Goal: Information Seeking & Learning: Learn about a topic

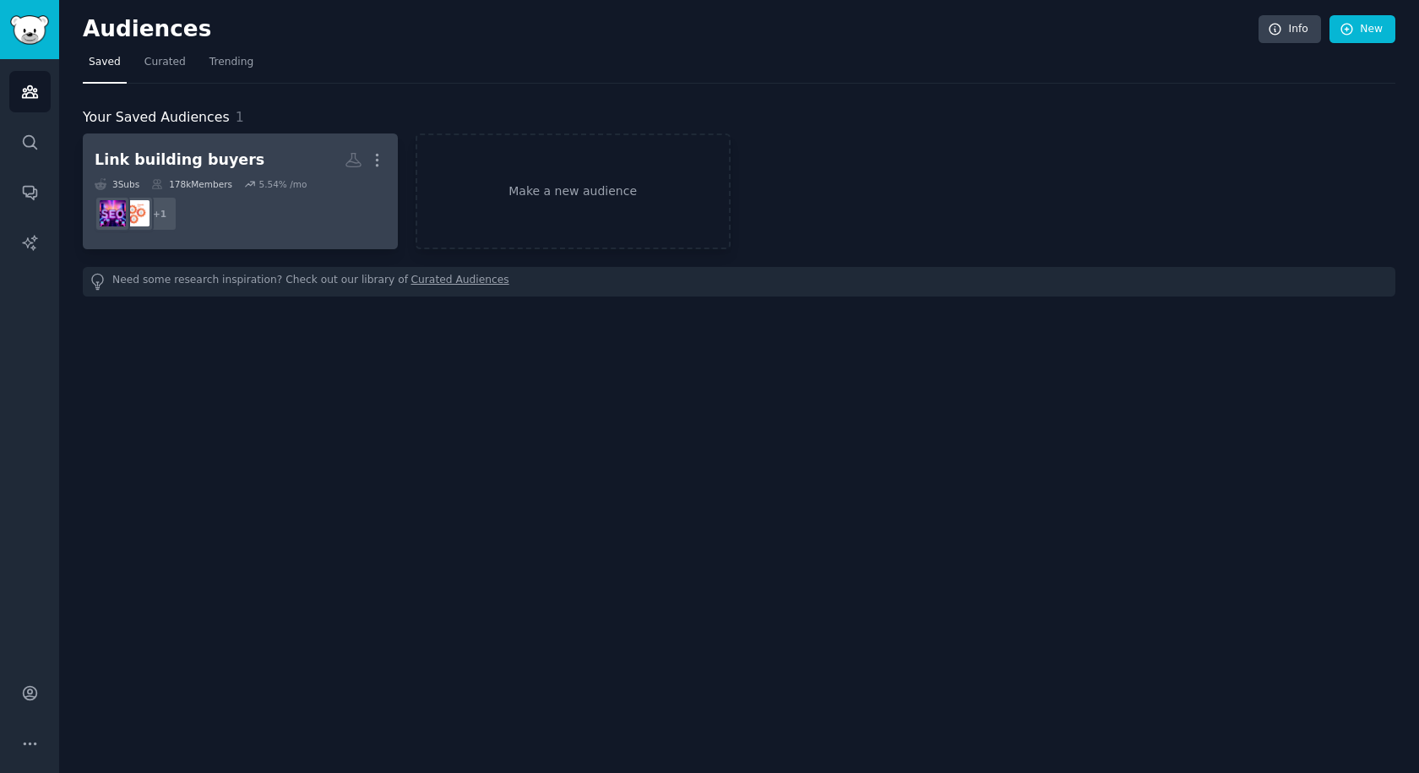
click at [181, 154] on div "Link building buyers" at bounding box center [180, 160] width 170 height 21
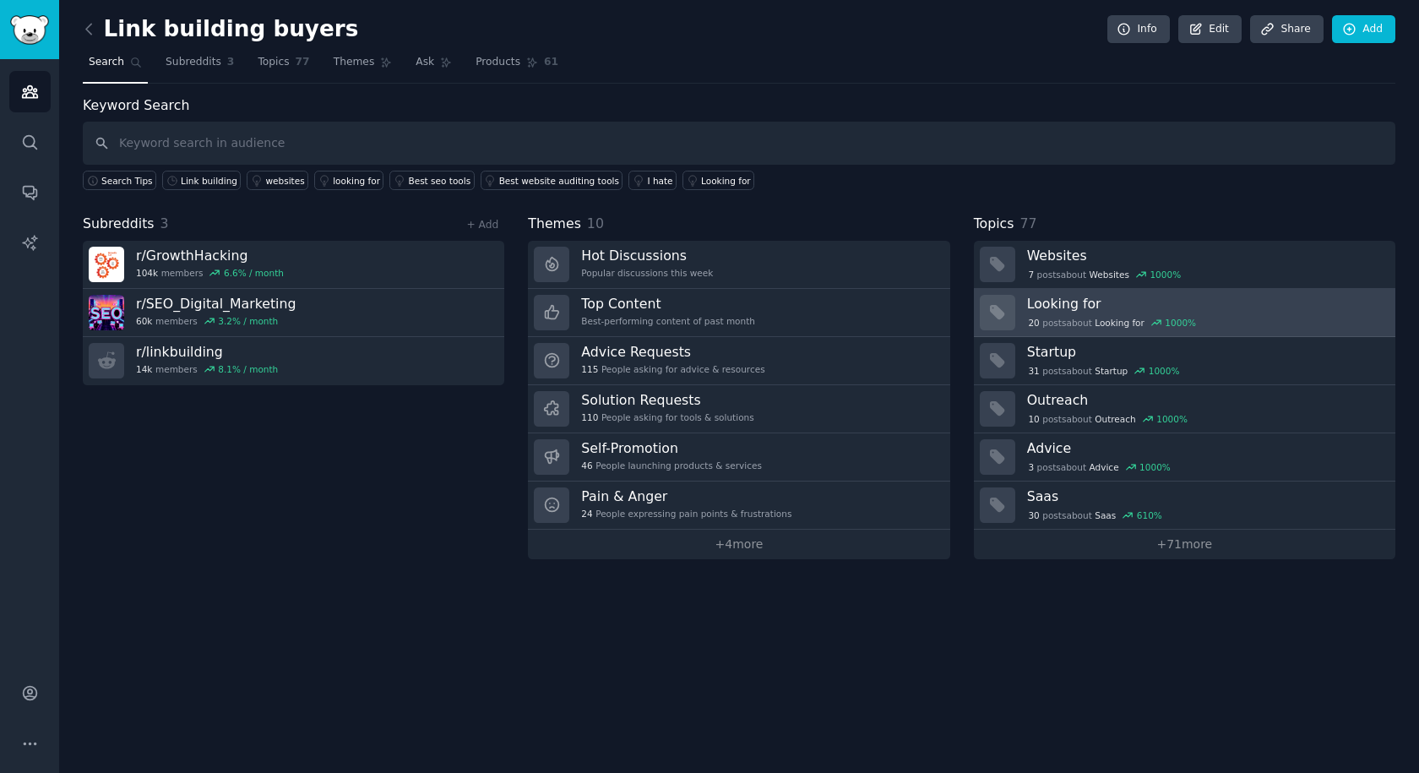
click at [1051, 308] on h3 "Looking for" at bounding box center [1205, 304] width 357 height 18
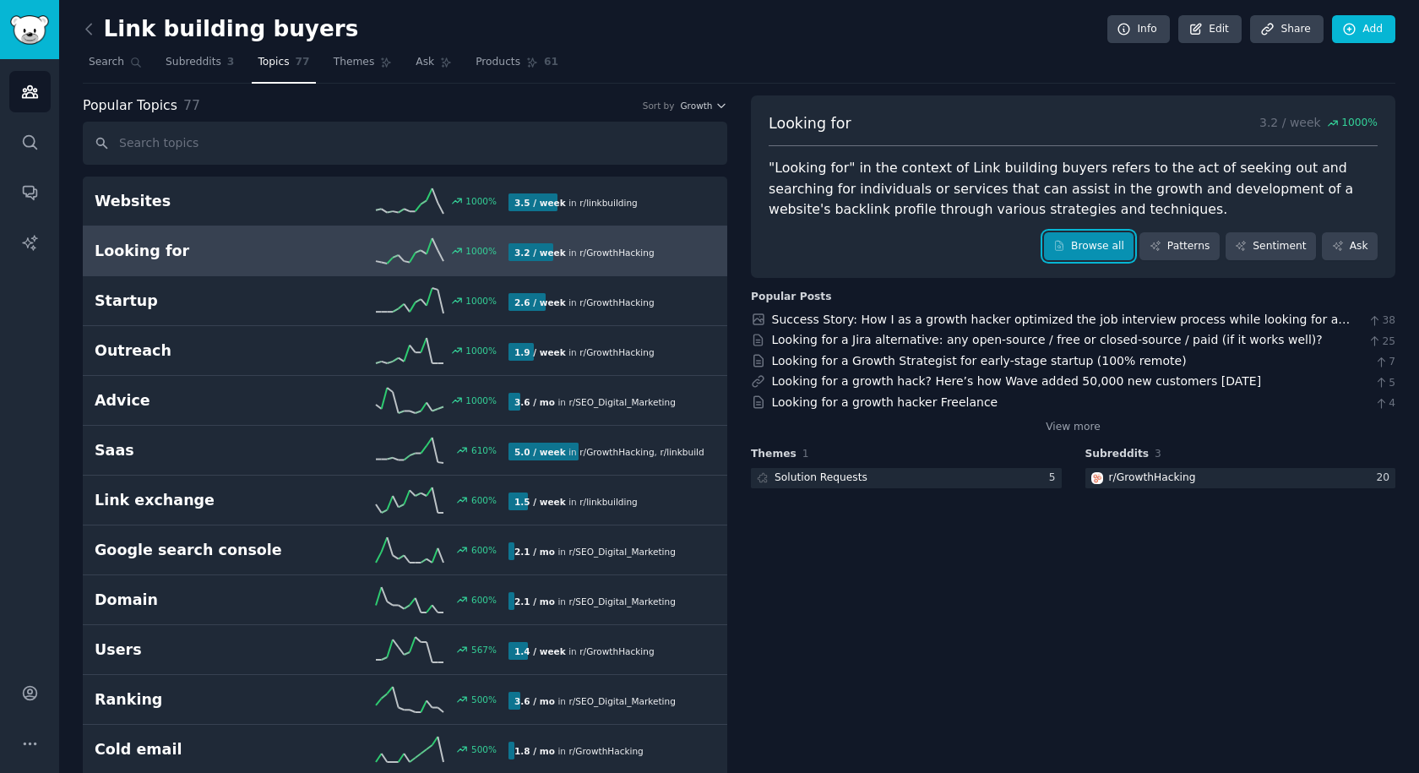
click at [1081, 252] on link "Browse all" at bounding box center [1089, 246] width 90 height 29
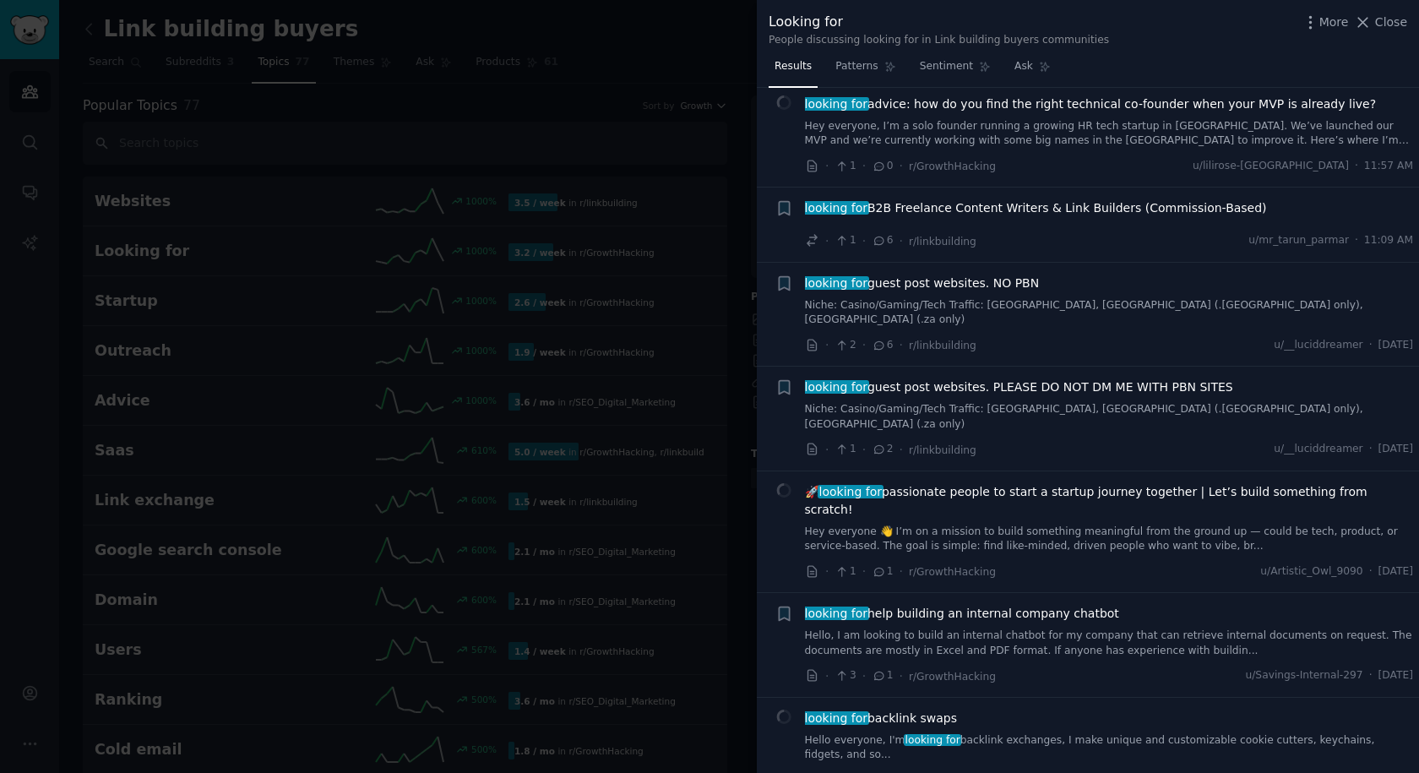
scroll to position [253, 0]
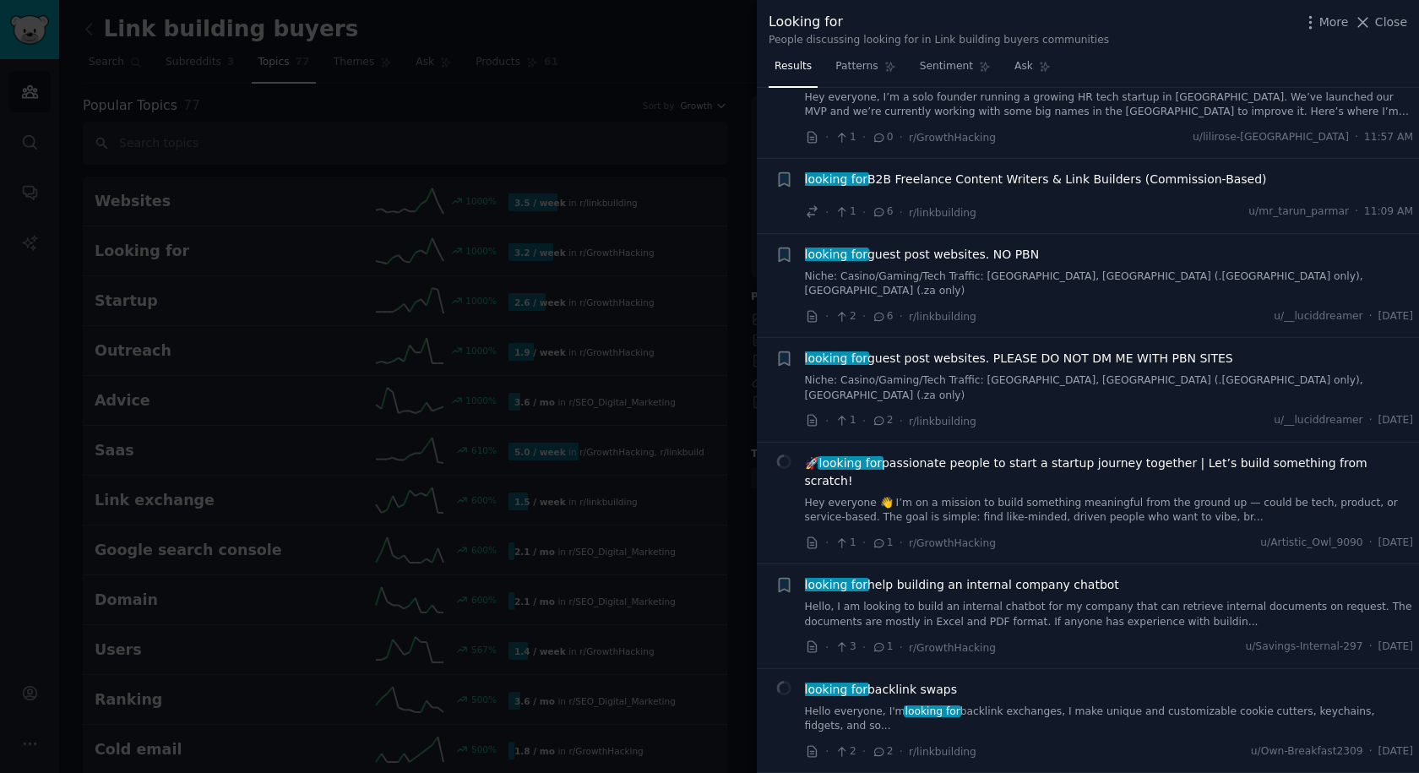
click at [1059, 350] on span "looking for guest post websites. PLEASE DO NOT DM ME WITH PBN SITES" at bounding box center [1019, 359] width 428 height 18
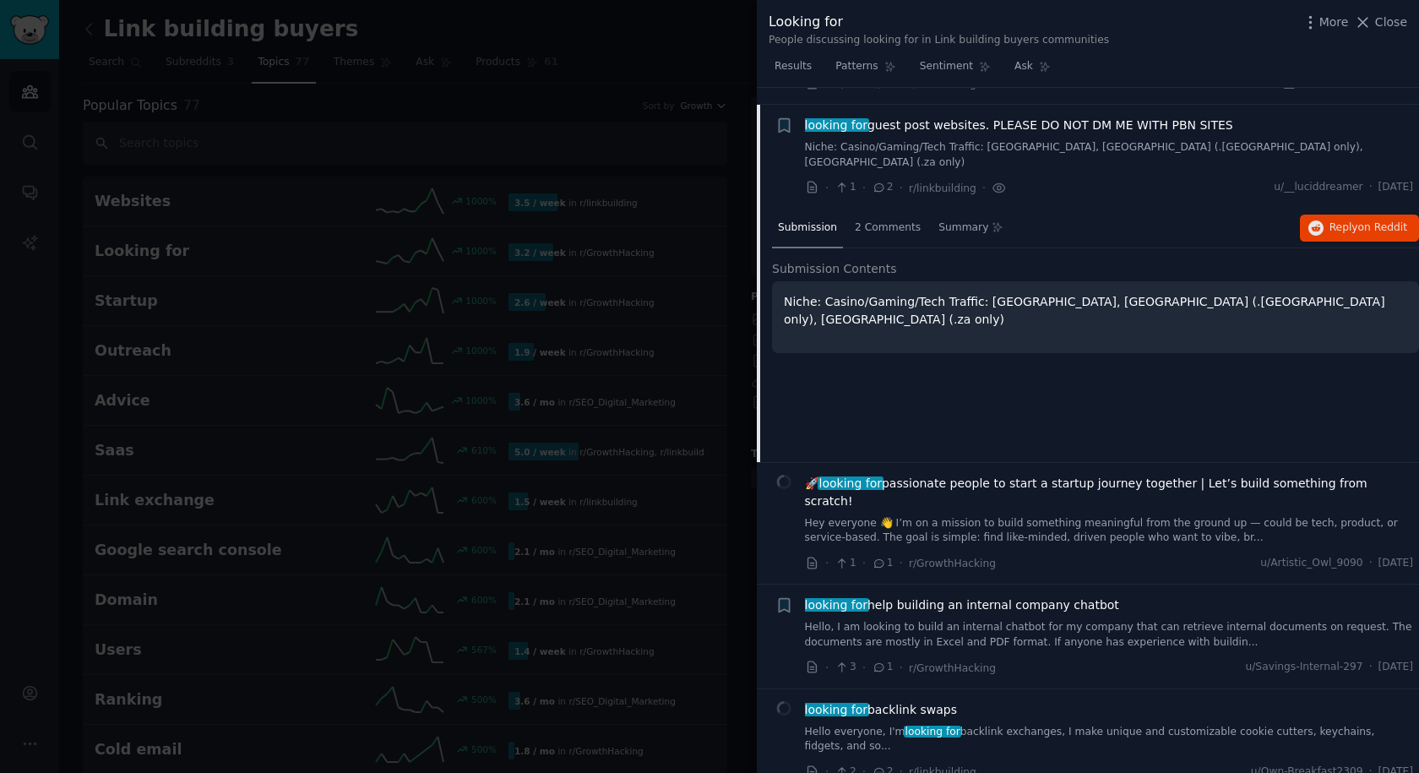
scroll to position [489, 0]
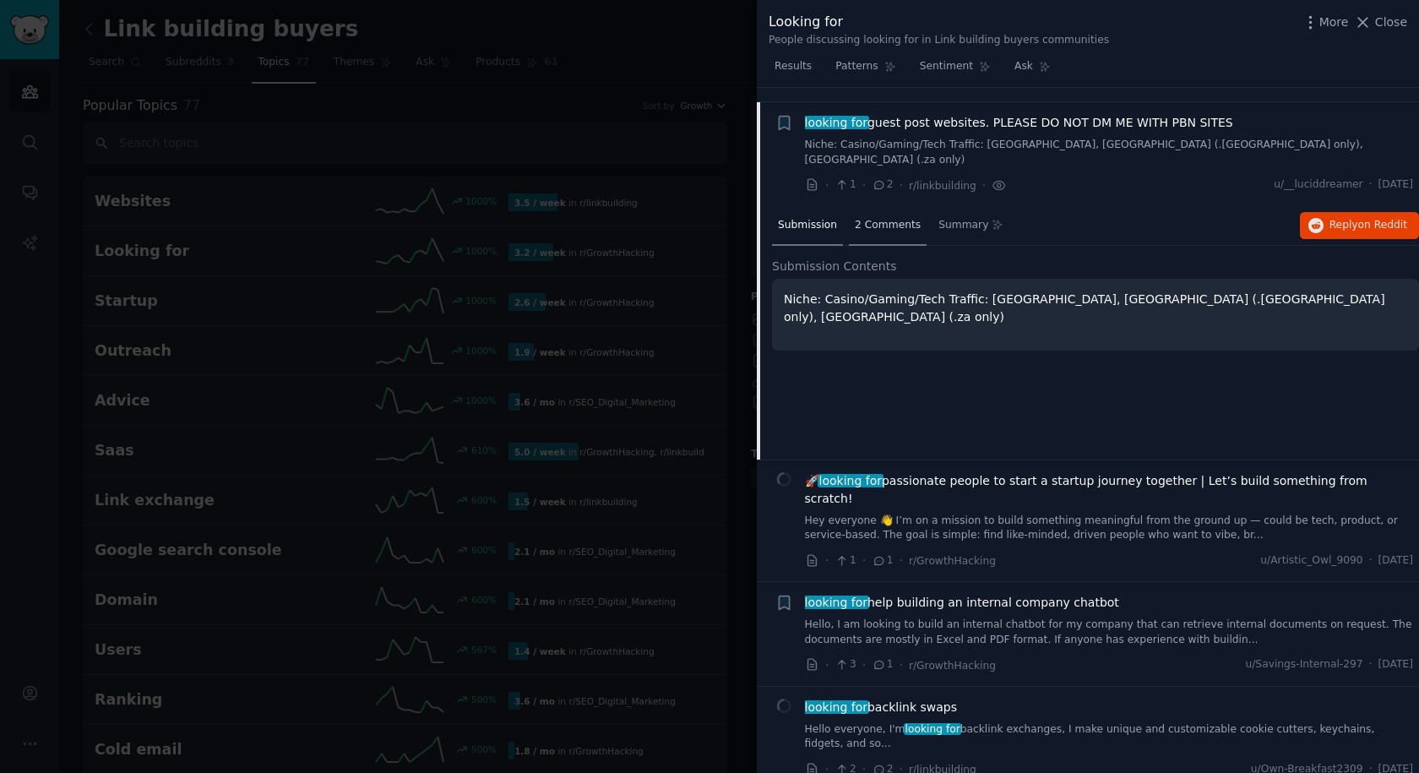
click at [876, 218] on span "2 Comments" at bounding box center [888, 225] width 66 height 15
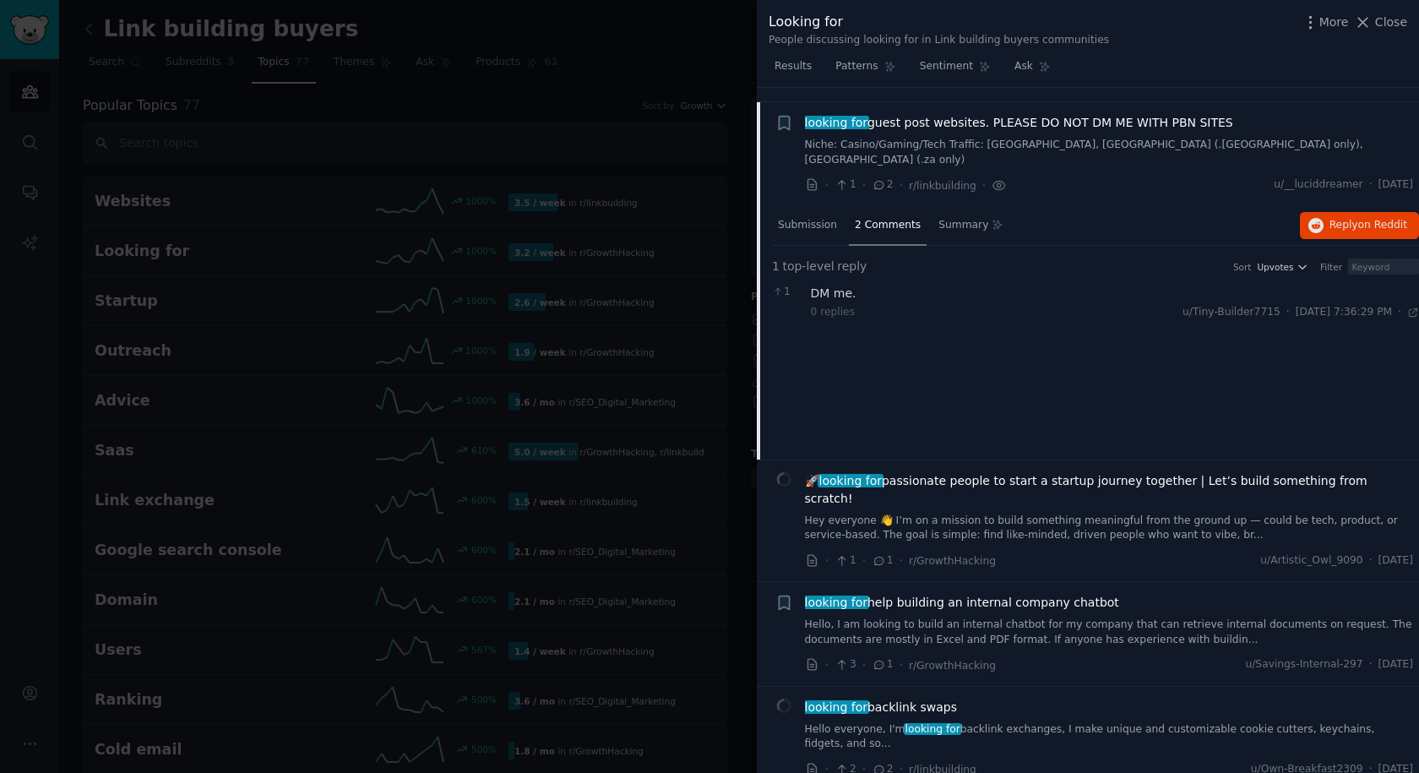
click at [1351, 210] on div "Submission 2 Comments Summary Reply on Reddit" at bounding box center [1095, 226] width 647 height 41
click at [1316, 214] on div "Submission 2 Comments Summary Reply on Reddit" at bounding box center [1095, 226] width 647 height 41
click at [1330, 218] on span "Reply on Reddit" at bounding box center [1369, 225] width 78 height 15
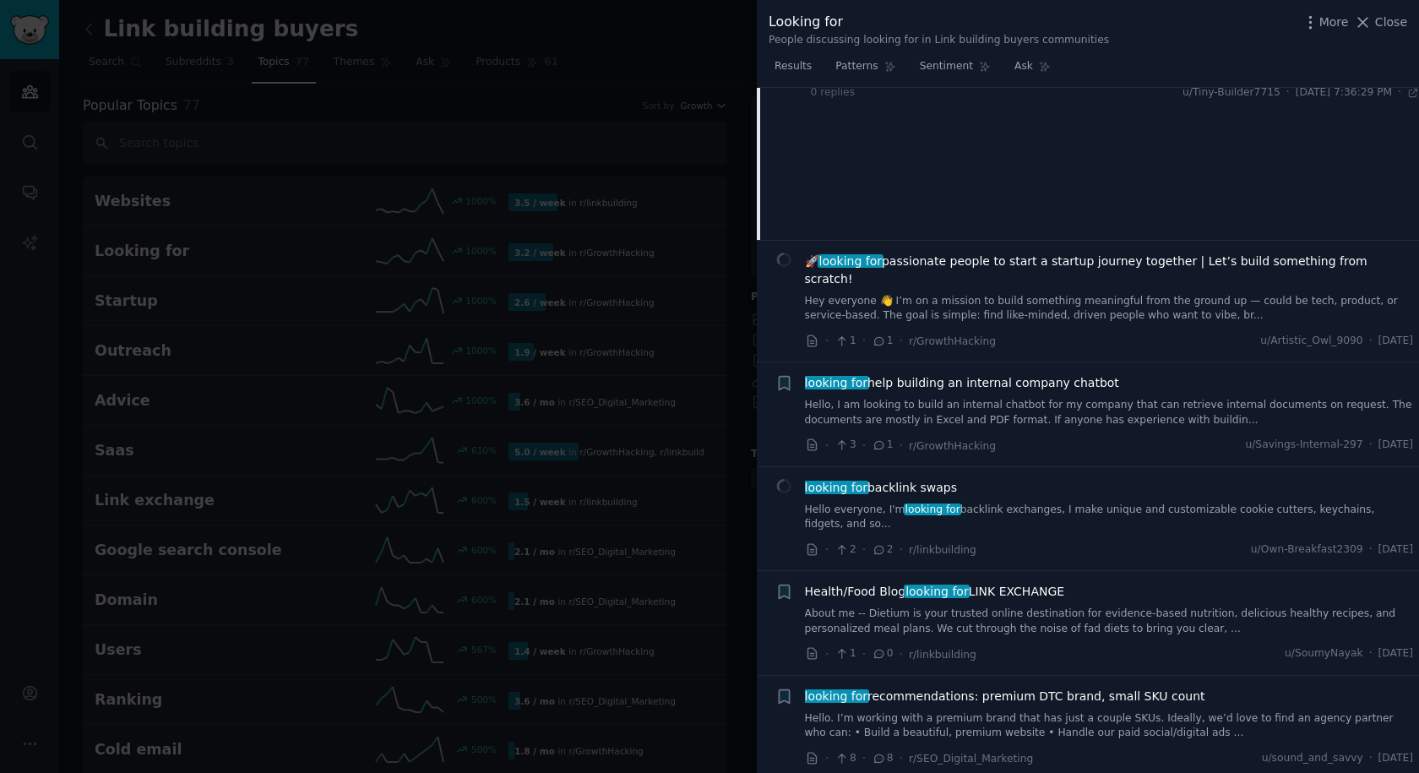
scroll to position [743, 0]
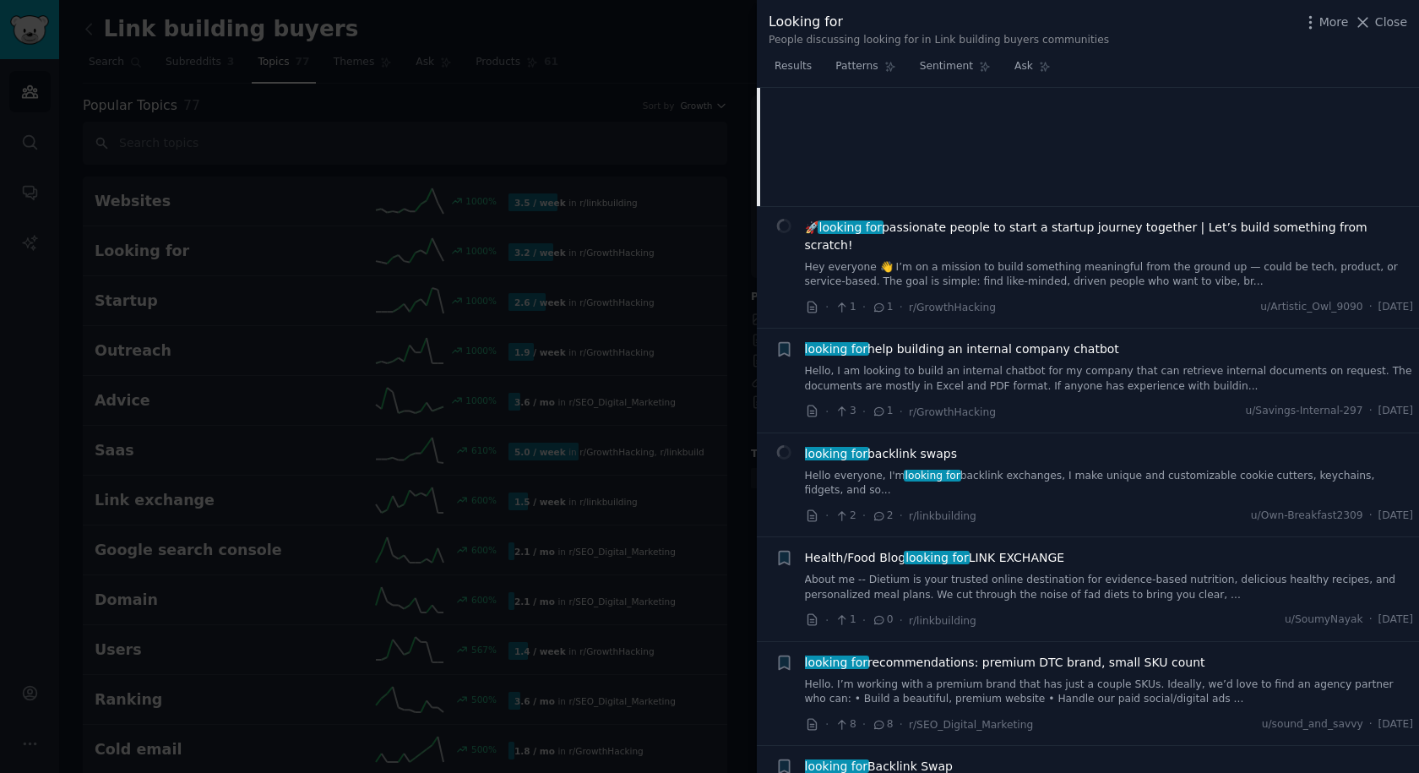
click at [986, 364] on link "Hello, I am looking to build an internal chatbot for my company that can retrie…" at bounding box center [1109, 379] width 609 height 30
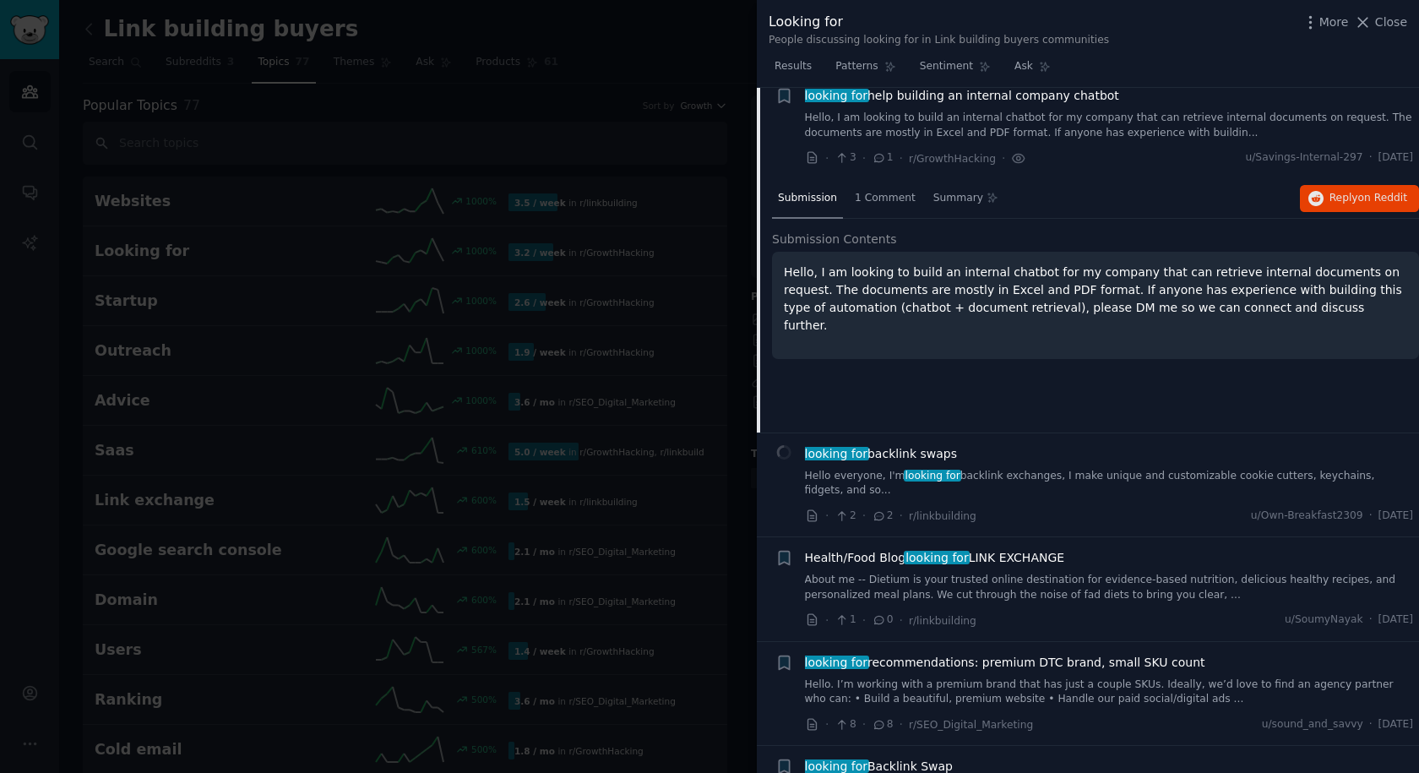
scroll to position [684, 0]
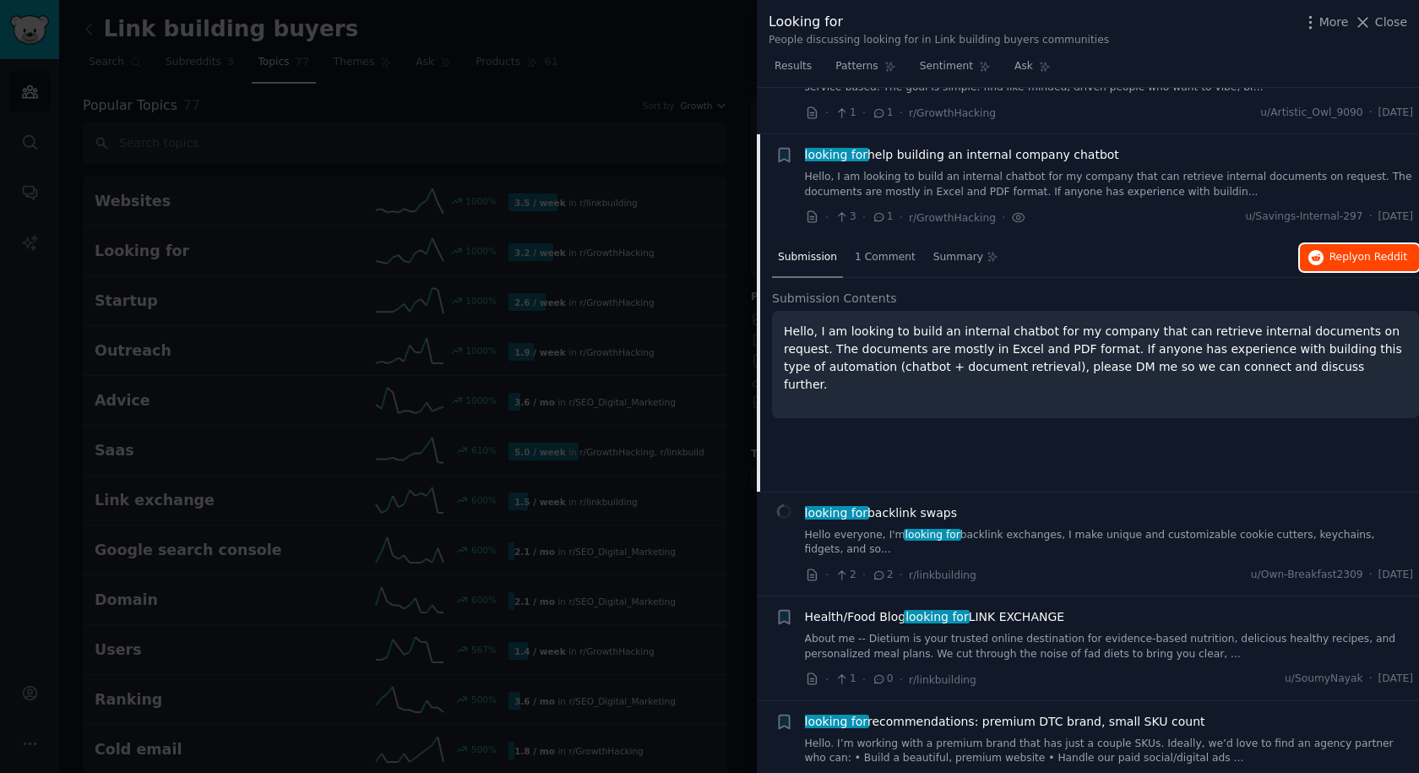
click at [1353, 250] on span "Reply on Reddit" at bounding box center [1369, 257] width 78 height 15
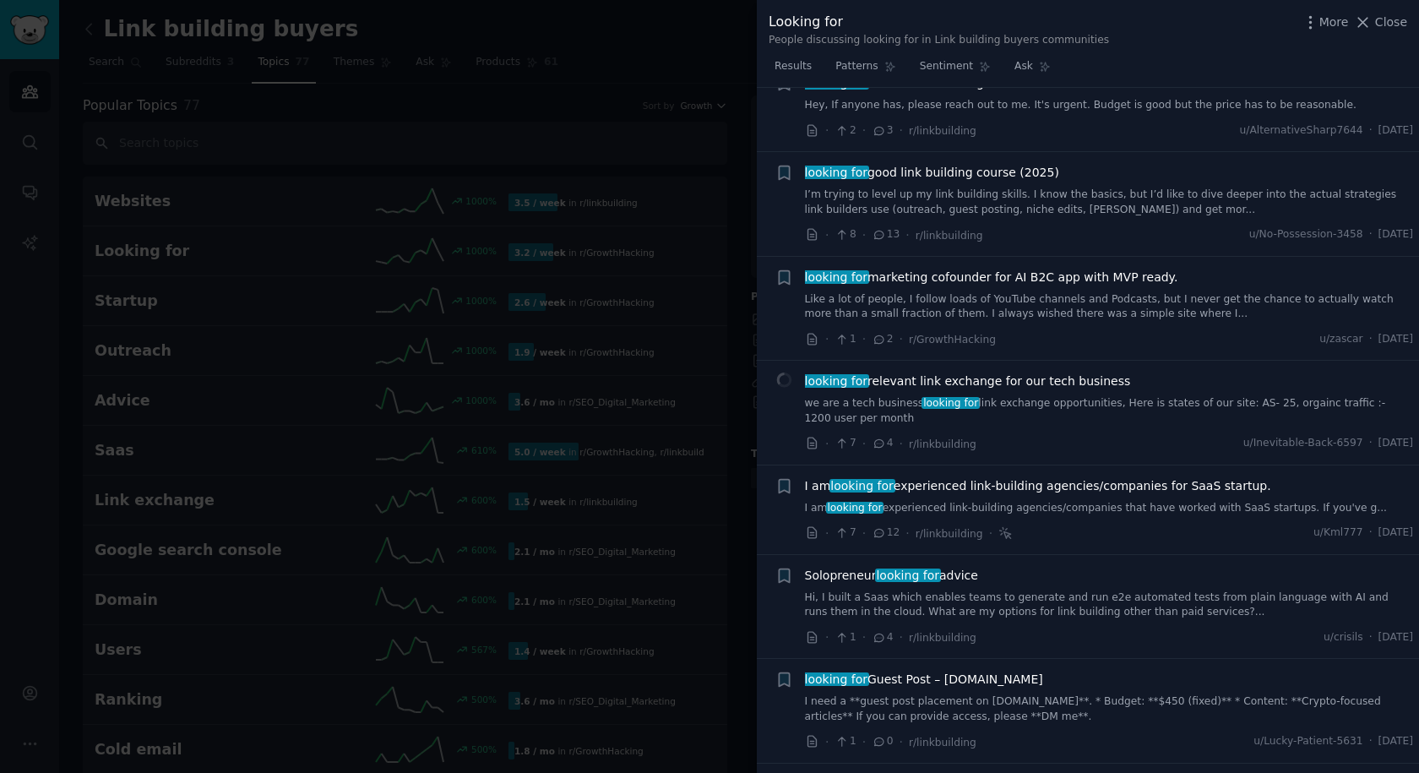
scroll to position [2458, 0]
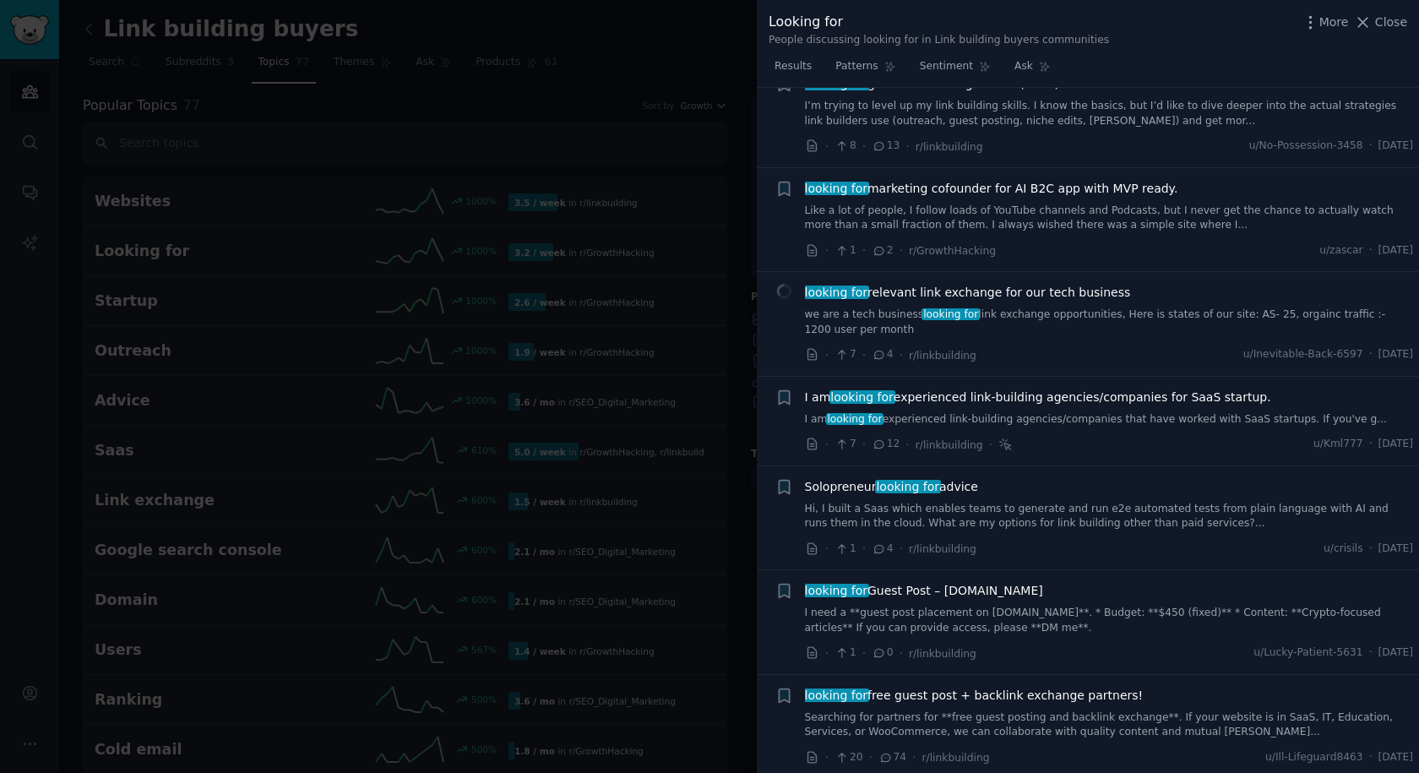
click at [1001, 389] on span "I am looking for experienced link-building agencies/companies for SaaS startup." at bounding box center [1038, 398] width 466 height 18
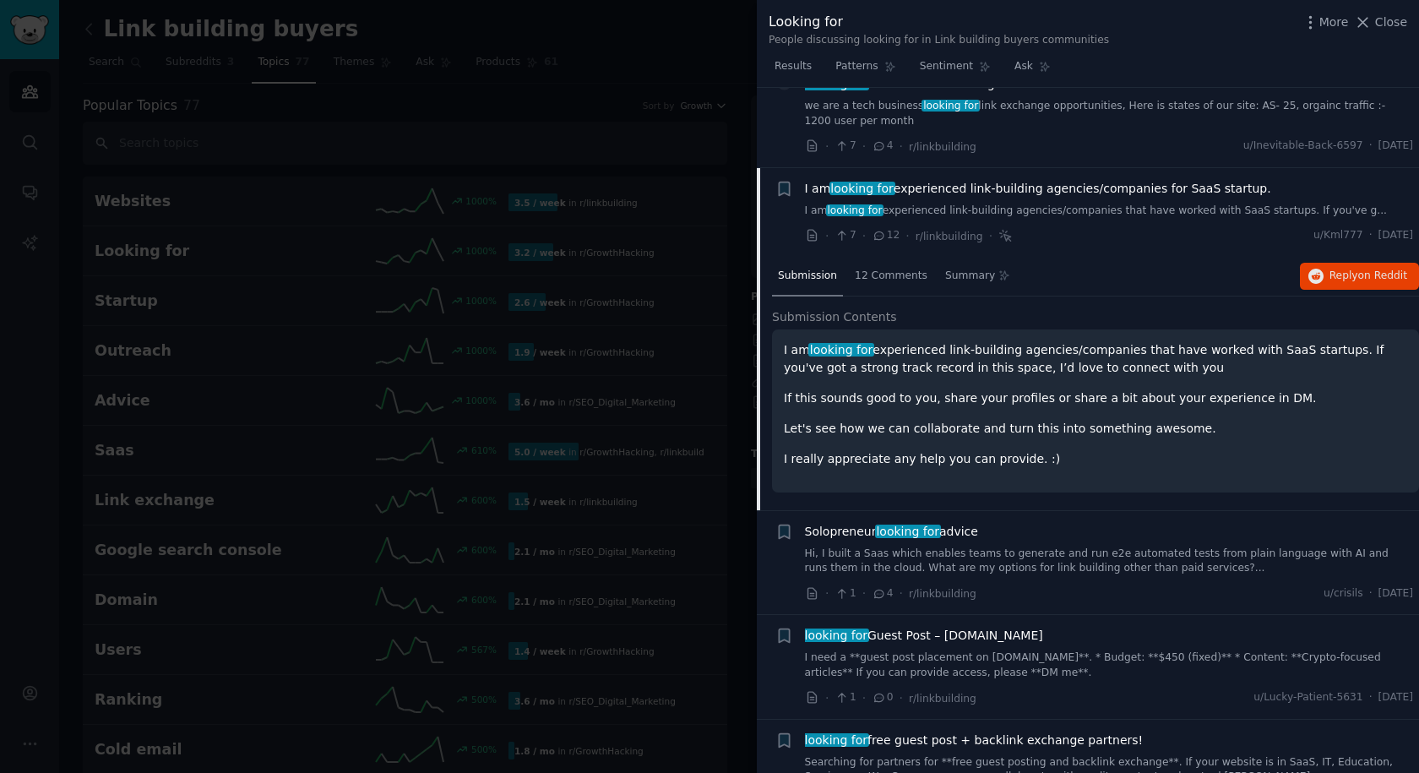
scroll to position [2414, 0]
click at [1345, 268] on span "Reply on Reddit" at bounding box center [1369, 275] width 78 height 15
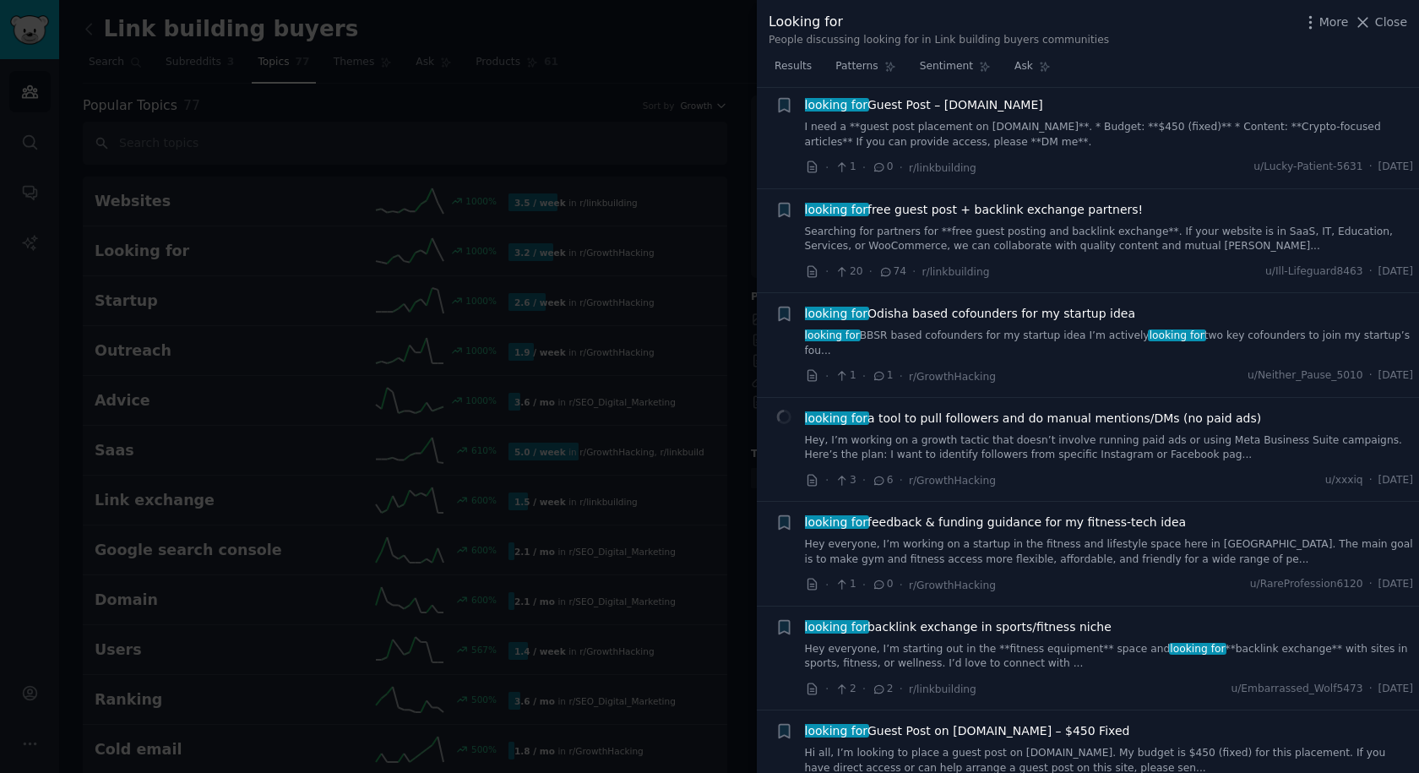
scroll to position [2752, 0]
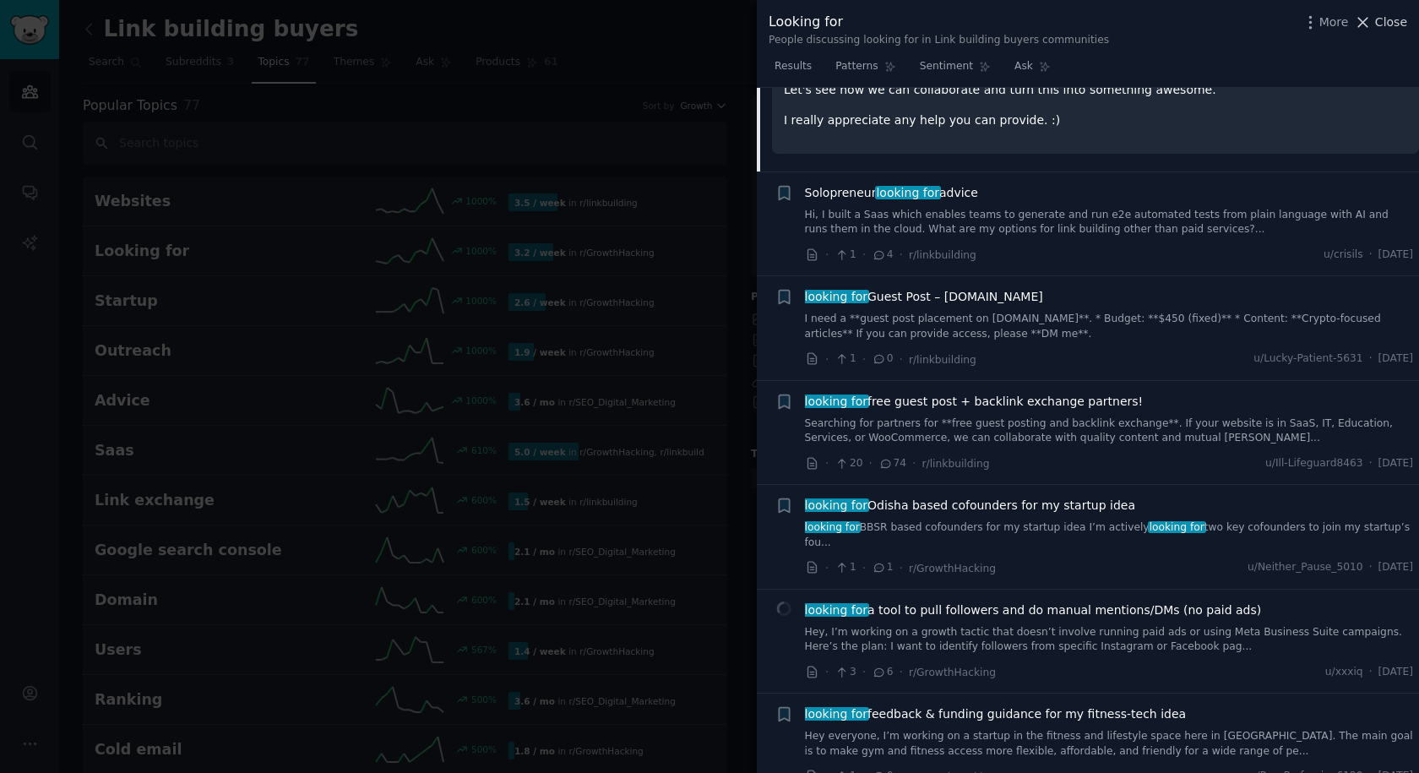
click at [1365, 26] on icon at bounding box center [1363, 23] width 18 height 18
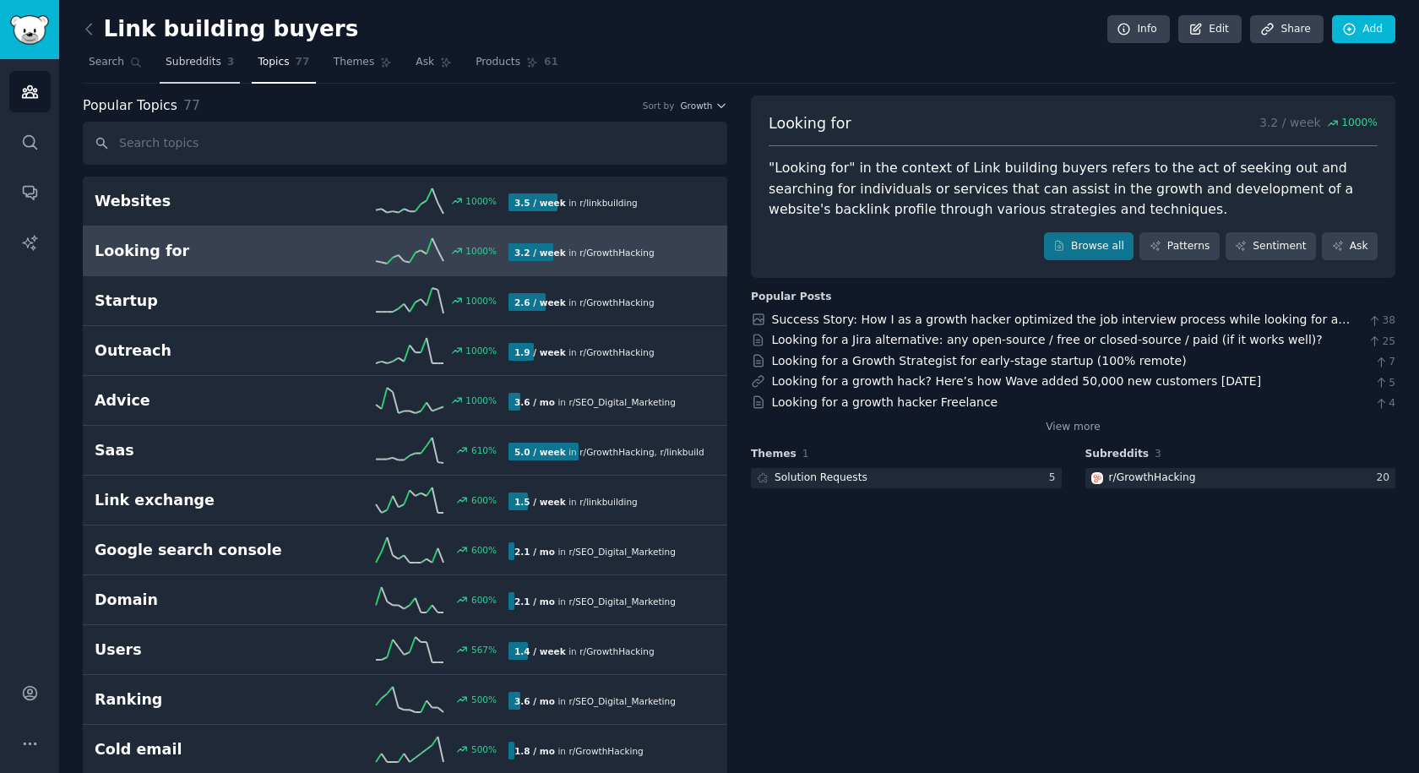
click at [208, 67] on span "Subreddits" at bounding box center [194, 62] width 56 height 15
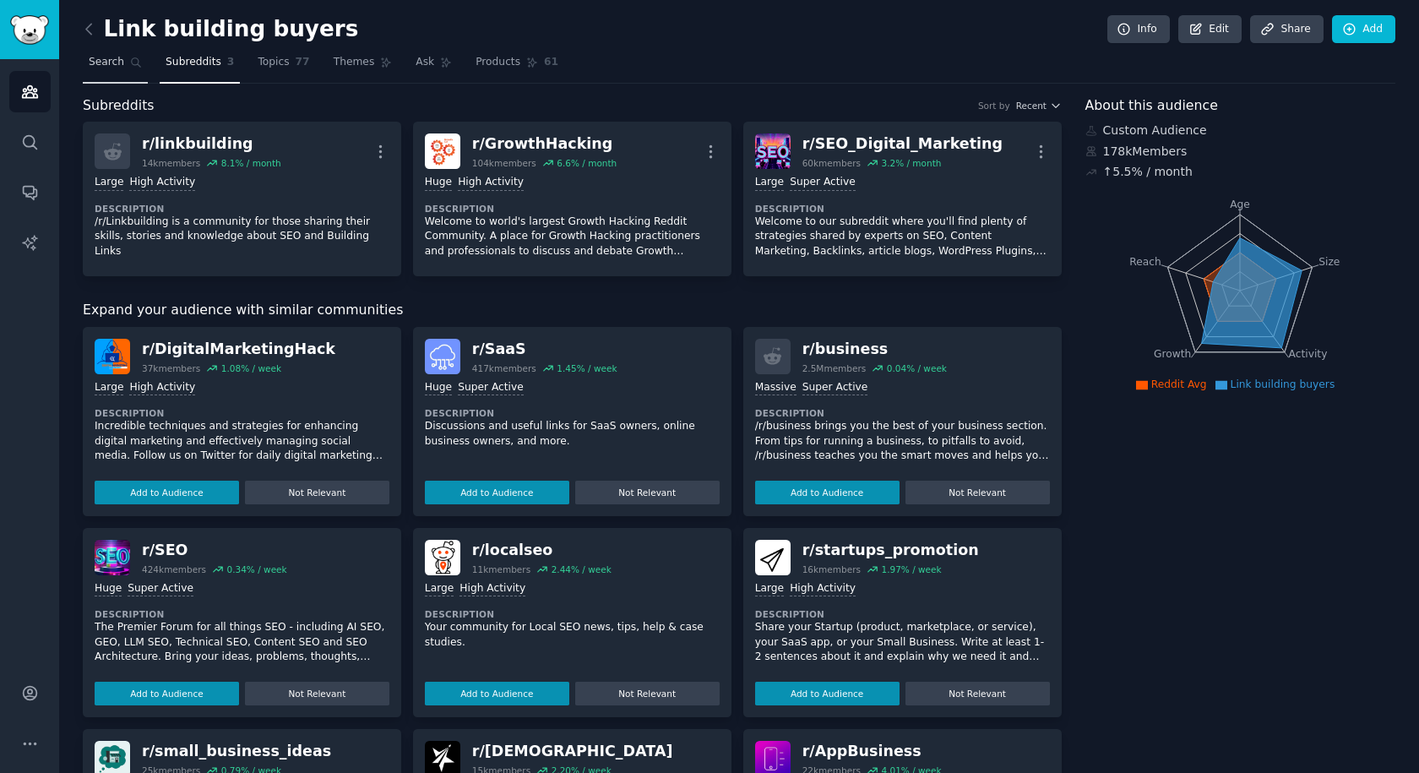
click at [117, 64] on span "Search" at bounding box center [106, 62] width 35 height 15
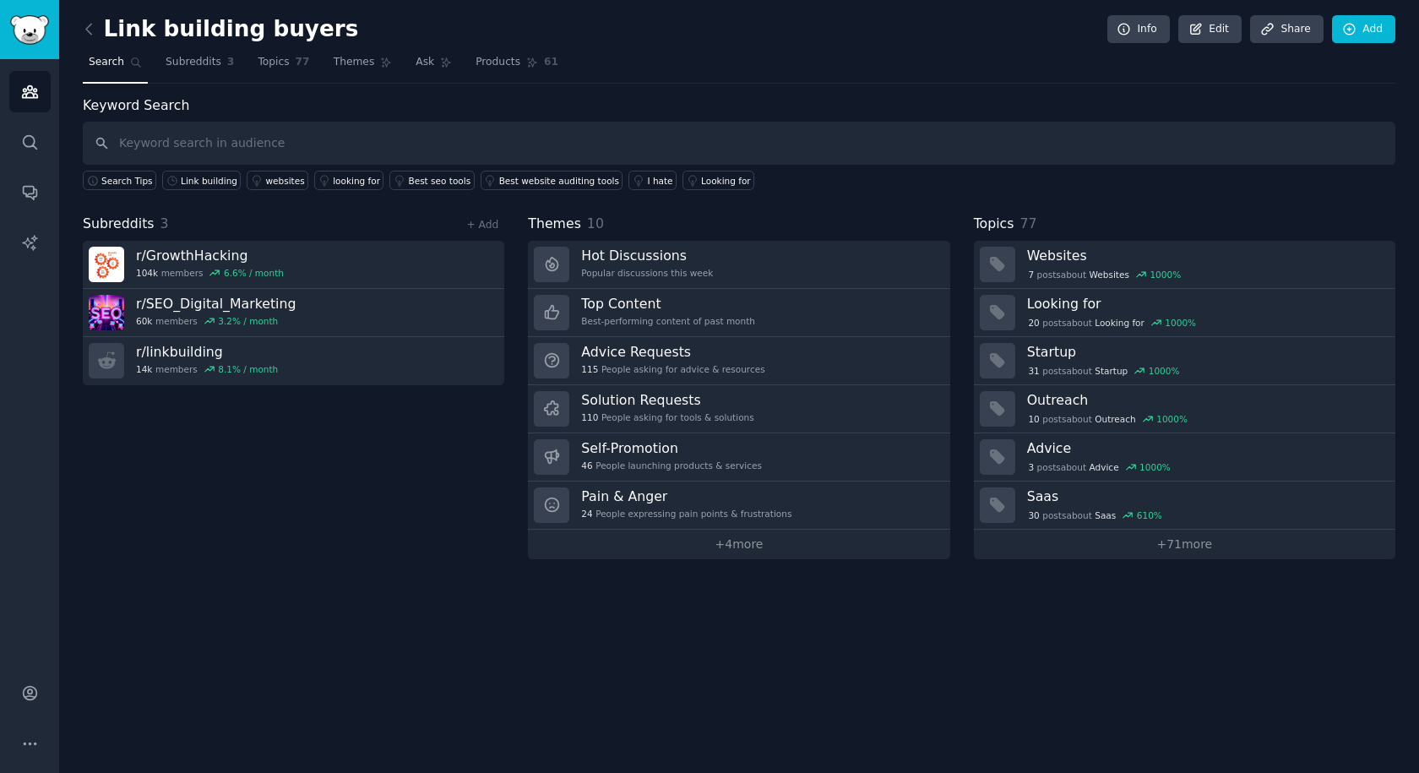
click at [313, 147] on input "text" at bounding box center [739, 143] width 1313 height 43
type input "agency"
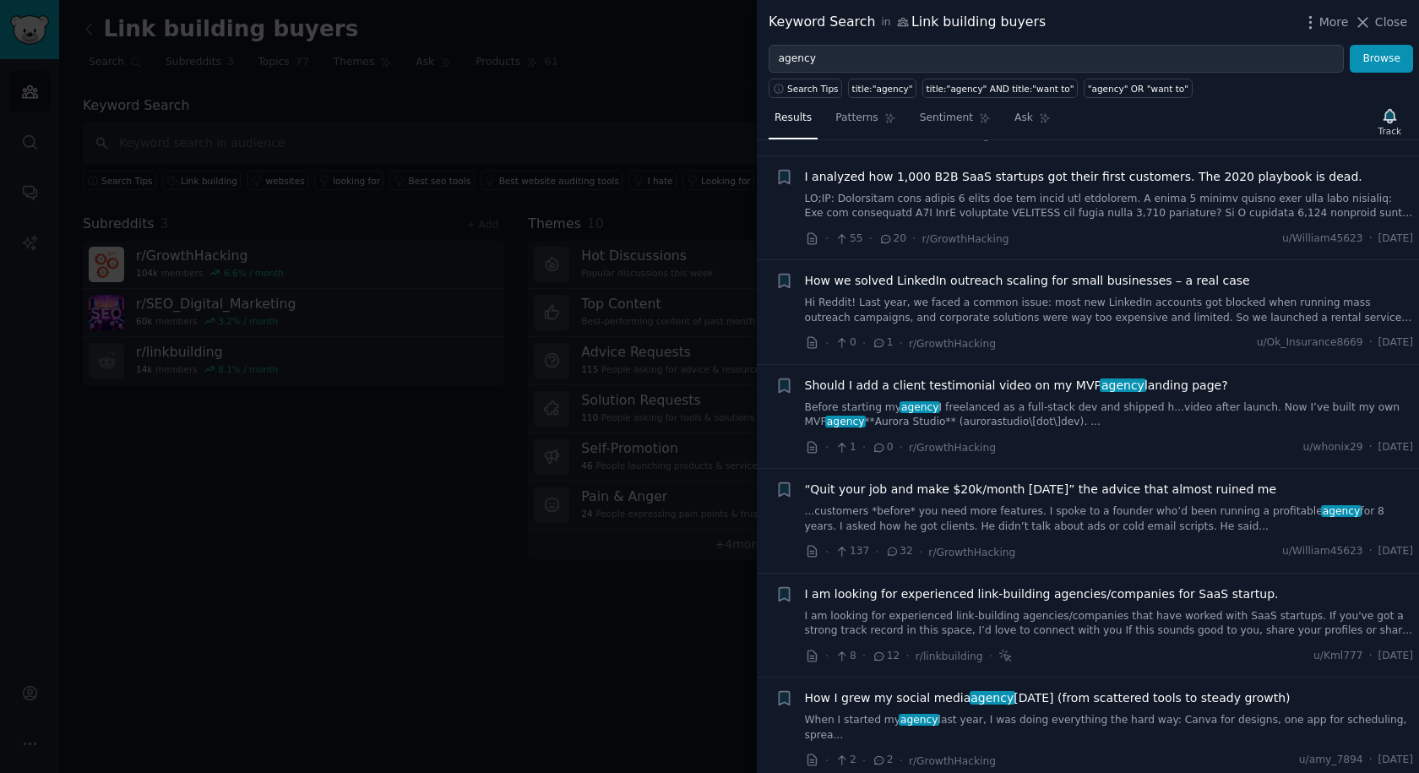
scroll to position [1521, 0]
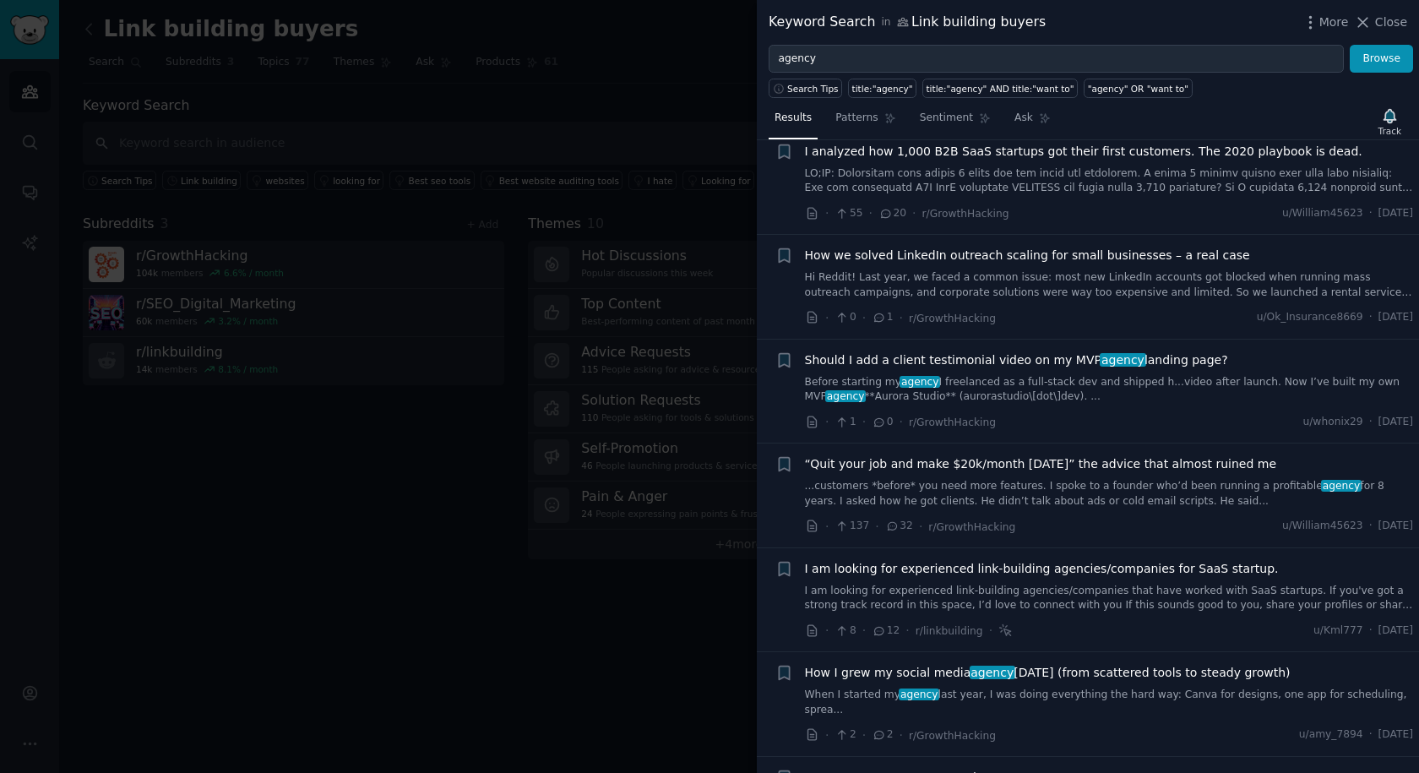
click at [280, 159] on div at bounding box center [709, 386] width 1419 height 773
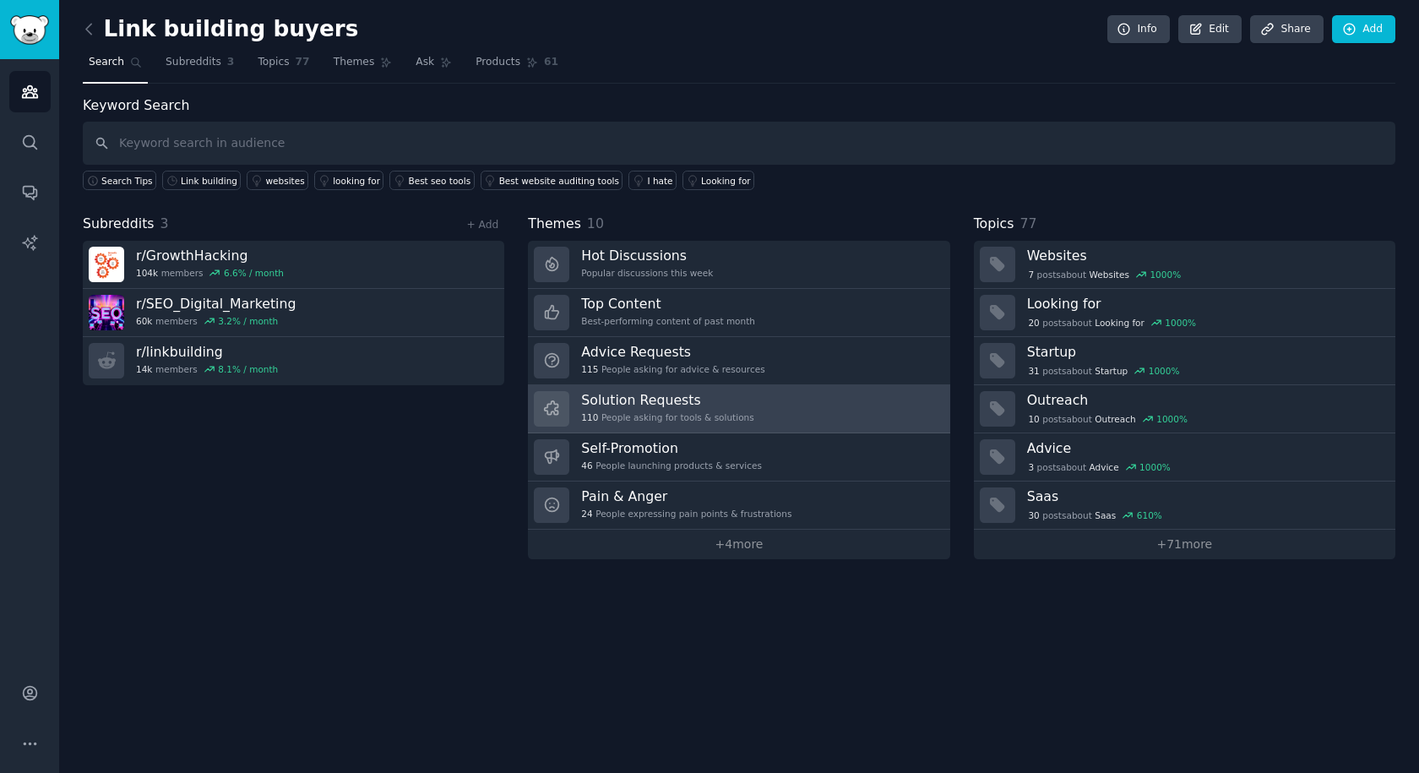
click at [708, 404] on h3 "Solution Requests" at bounding box center [667, 400] width 172 height 18
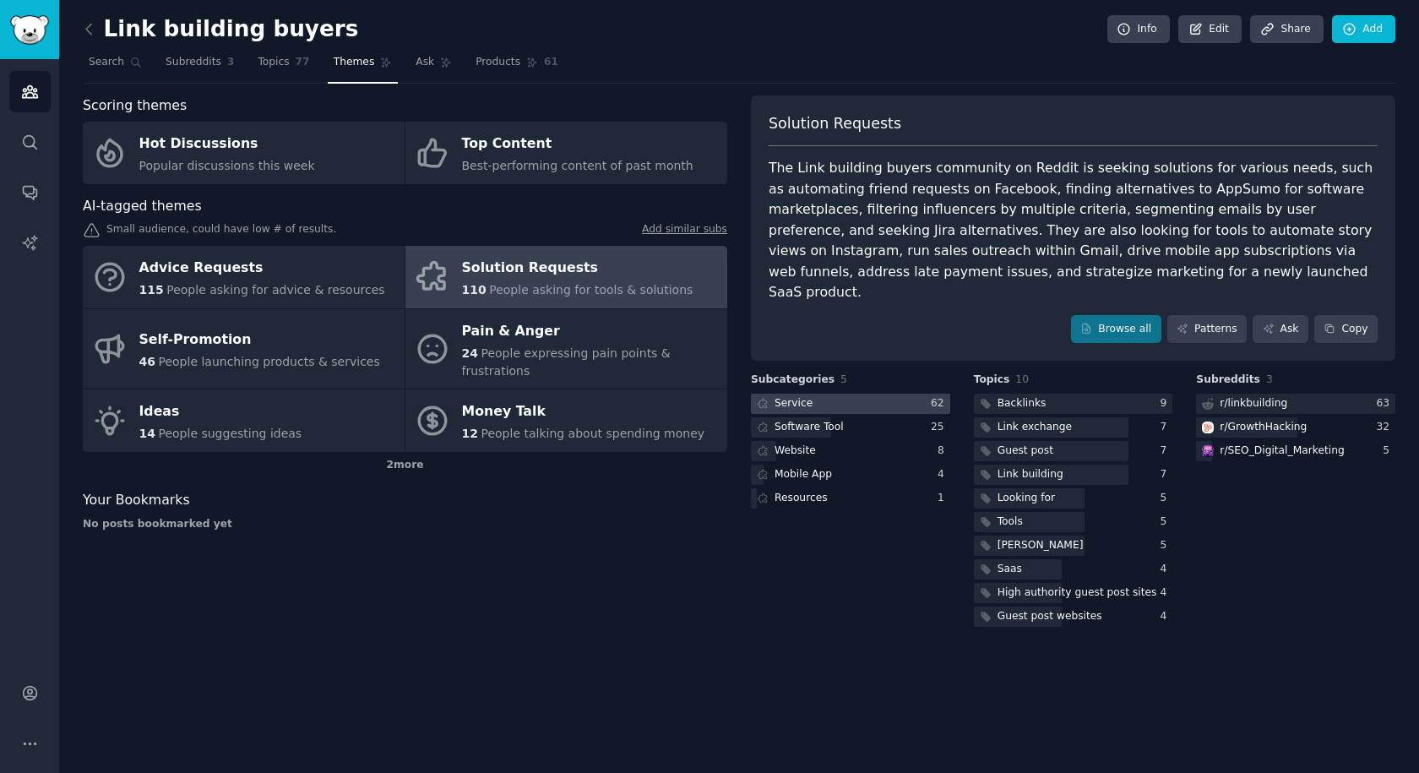
click at [872, 394] on div at bounding box center [850, 404] width 199 height 21
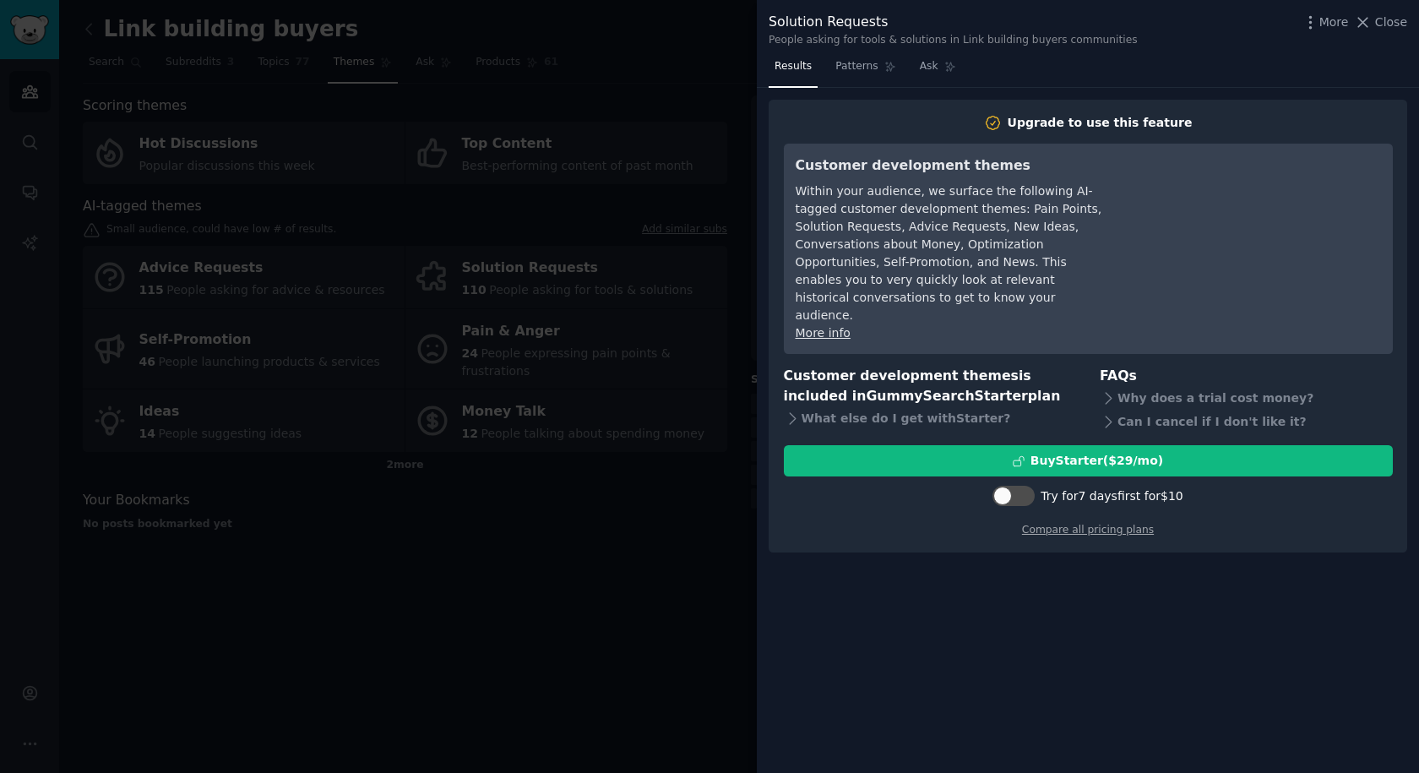
click at [617, 482] on div at bounding box center [709, 386] width 1419 height 773
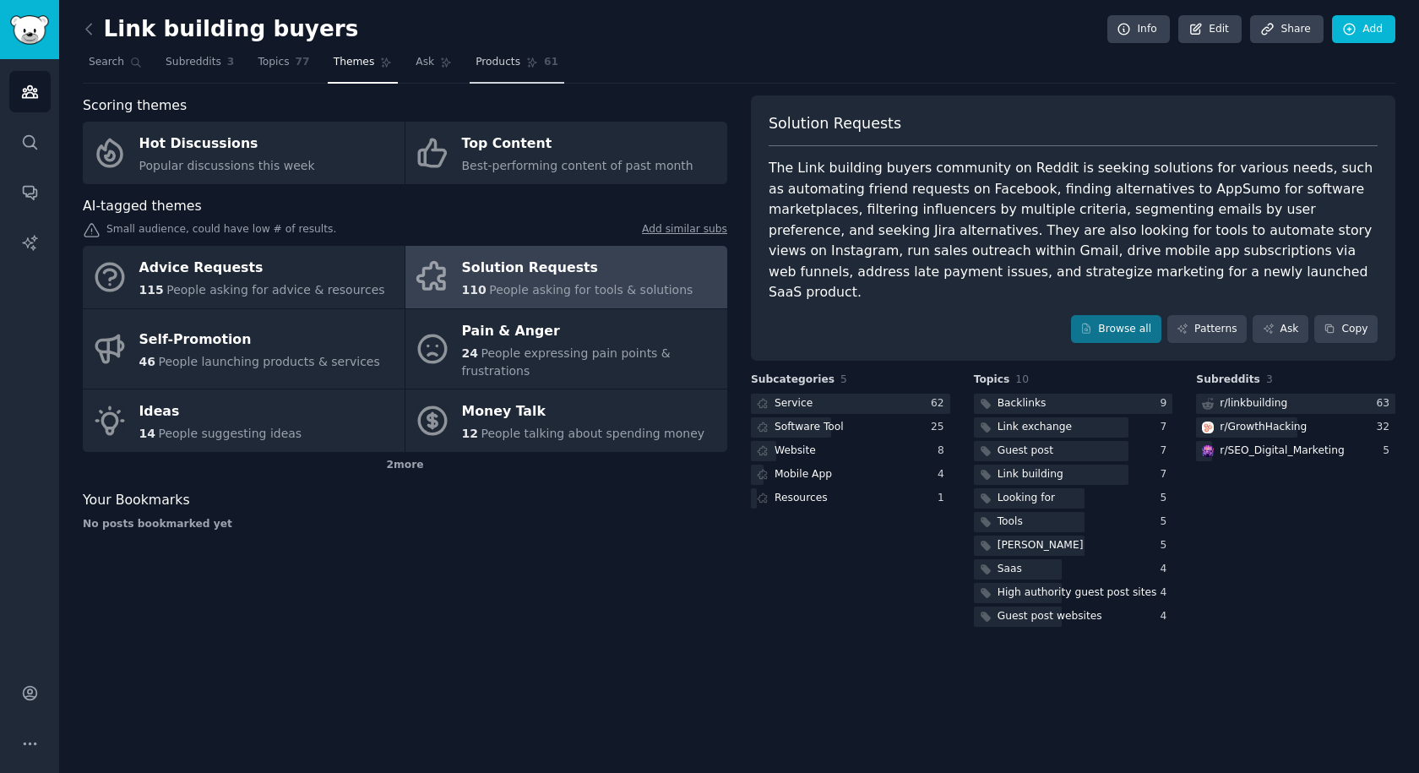
click at [476, 68] on span "Products" at bounding box center [498, 62] width 45 height 15
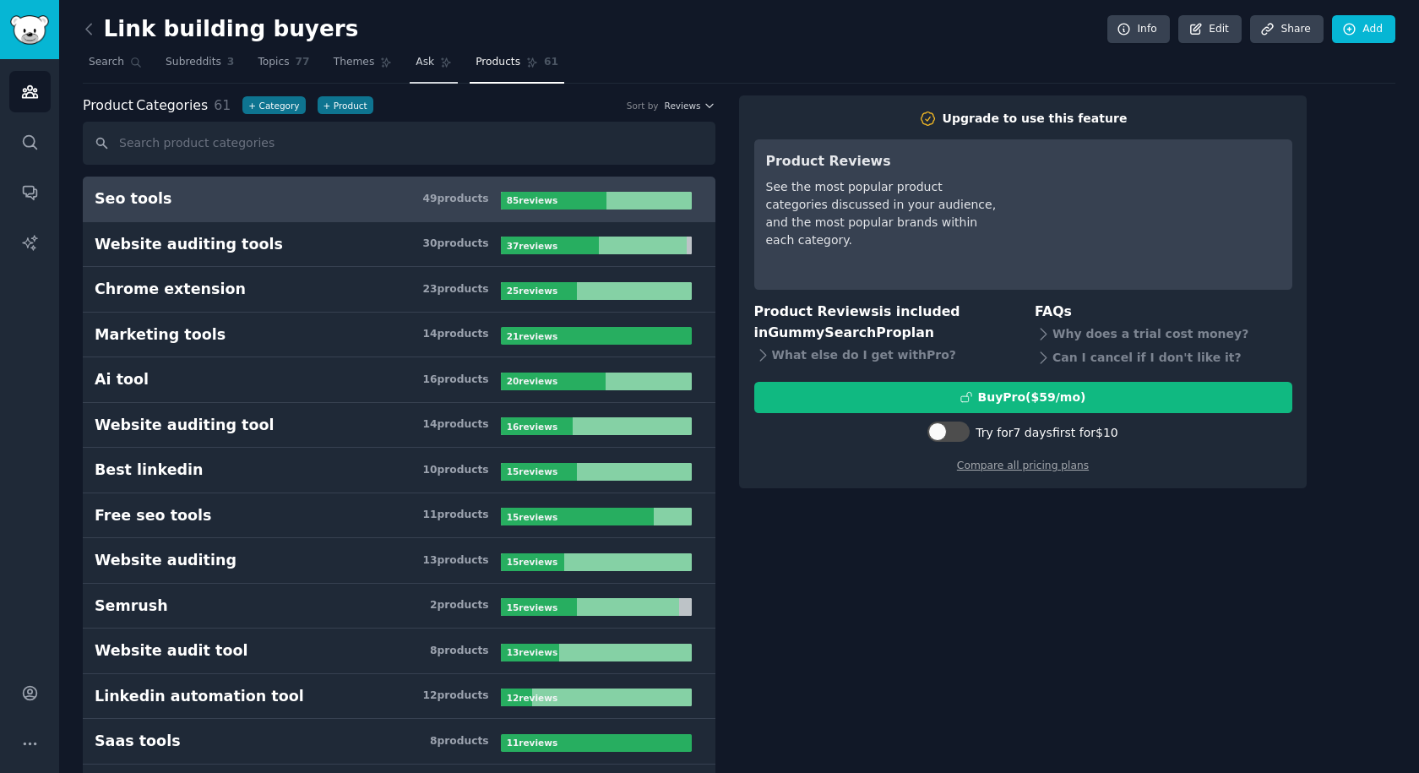
click at [410, 68] on link "Ask" at bounding box center [434, 66] width 48 height 35
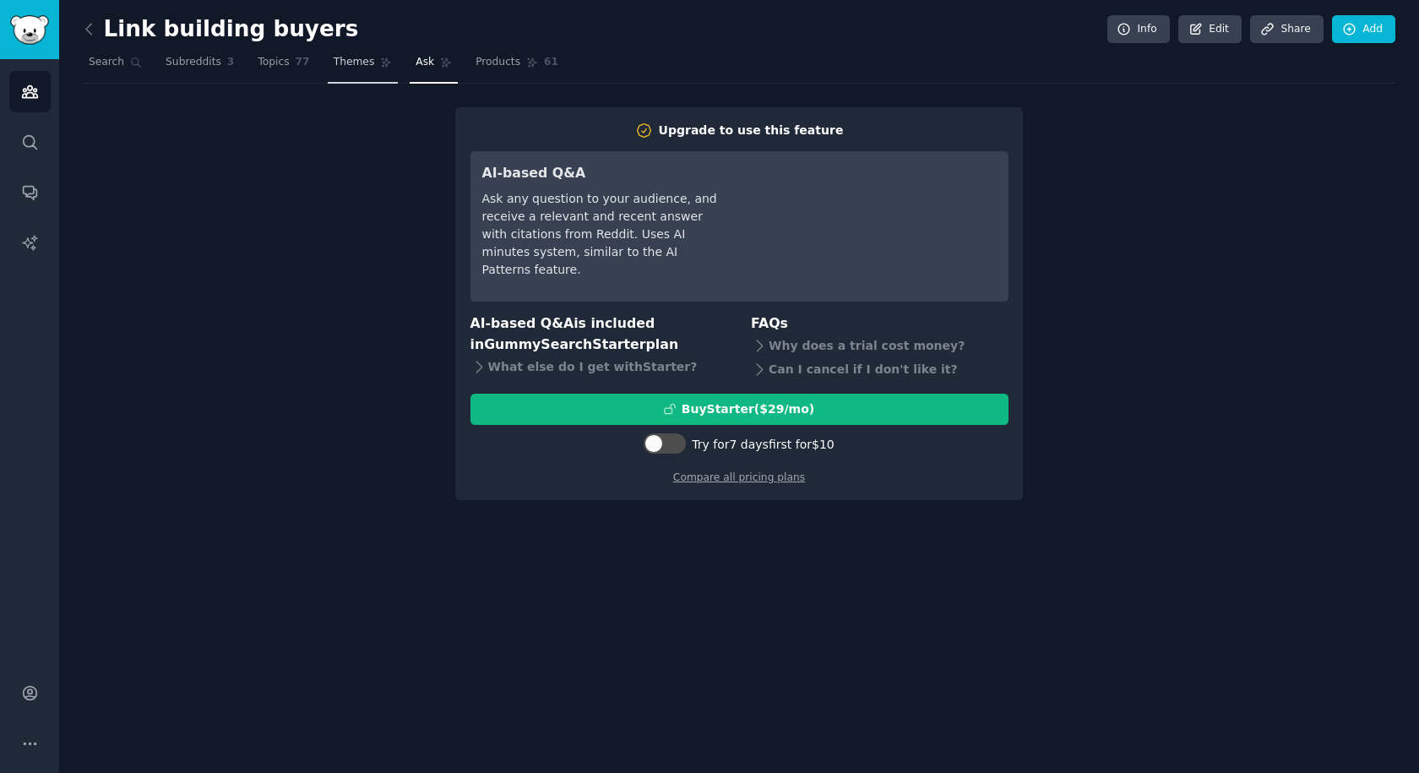
click at [355, 58] on link "Themes" at bounding box center [363, 66] width 71 height 35
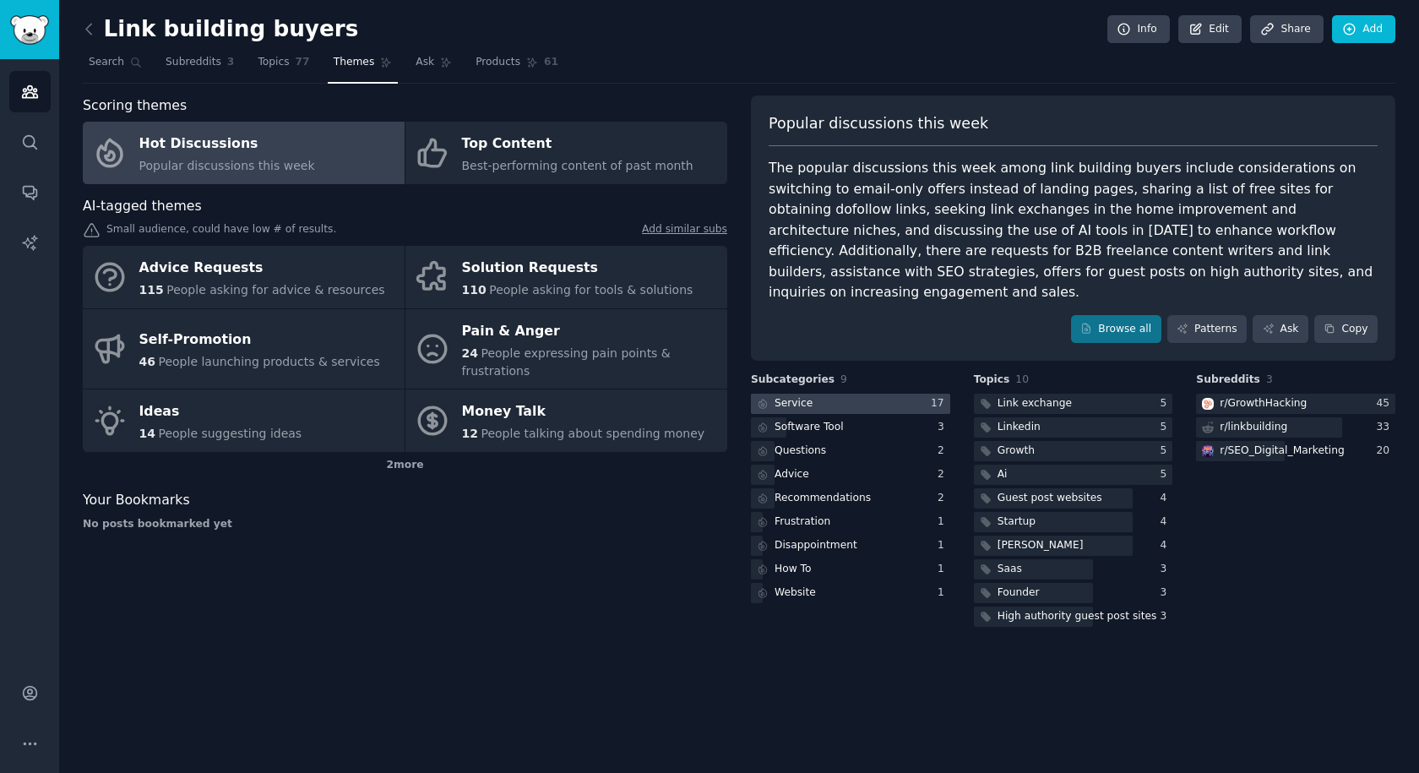
click at [798, 396] on div "Service" at bounding box center [794, 403] width 38 height 15
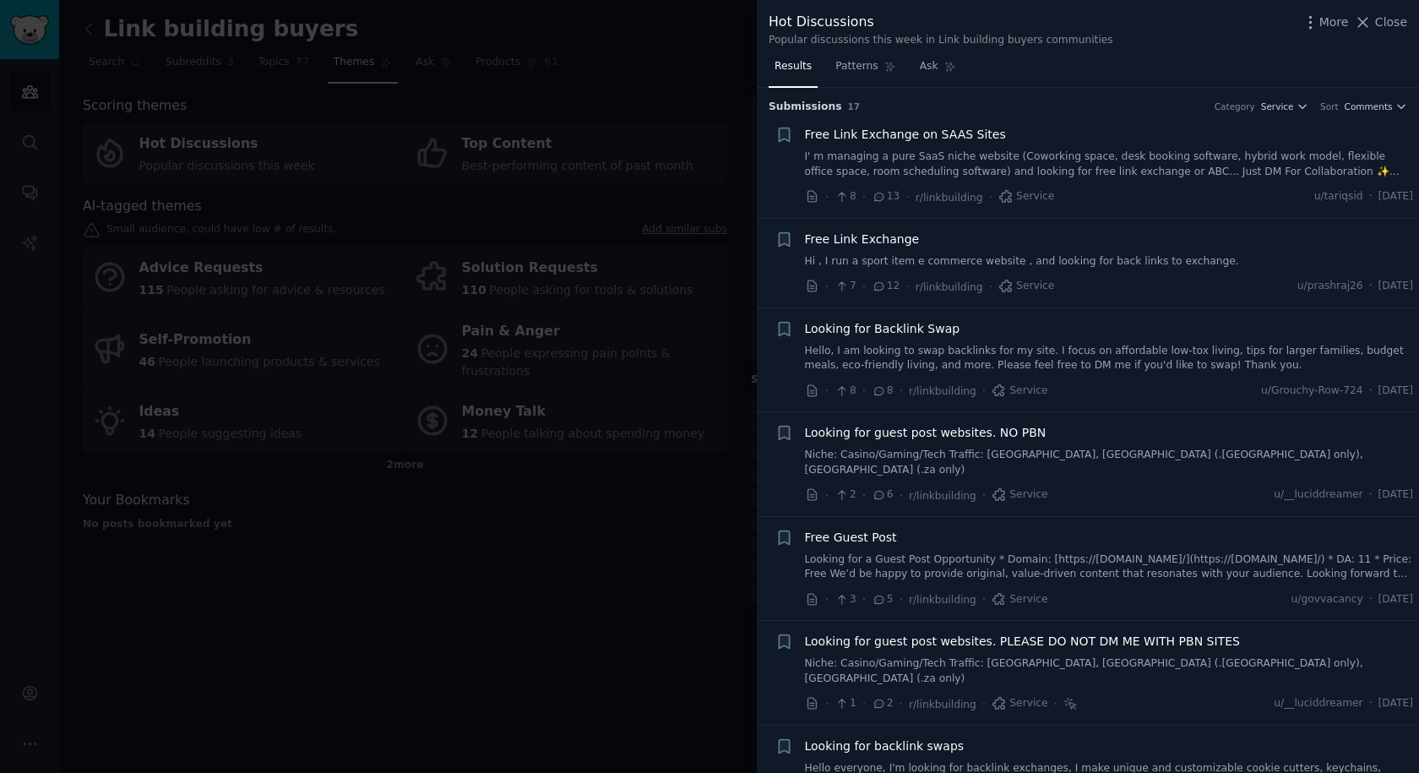
click at [517, 490] on div at bounding box center [709, 386] width 1419 height 773
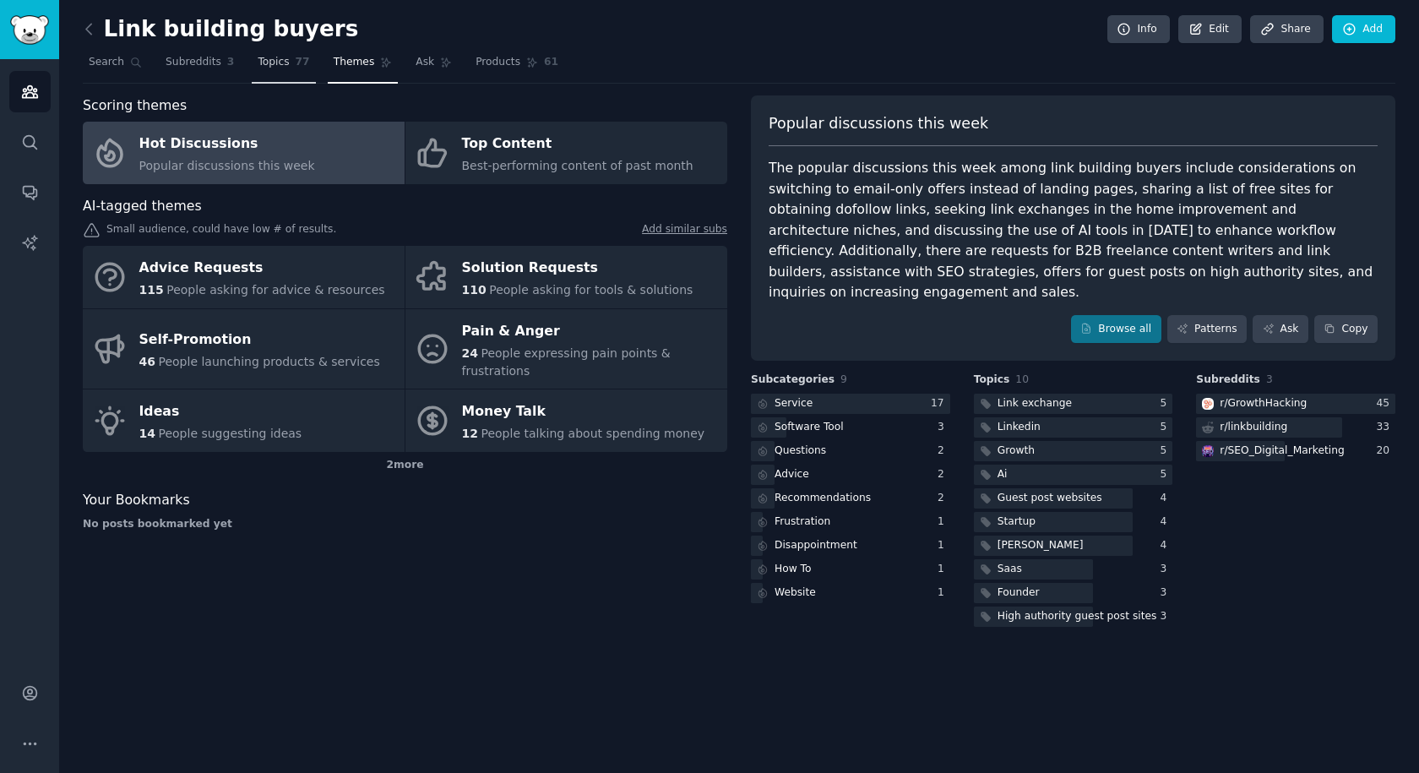
click at [275, 69] on span "Topics" at bounding box center [273, 62] width 31 height 15
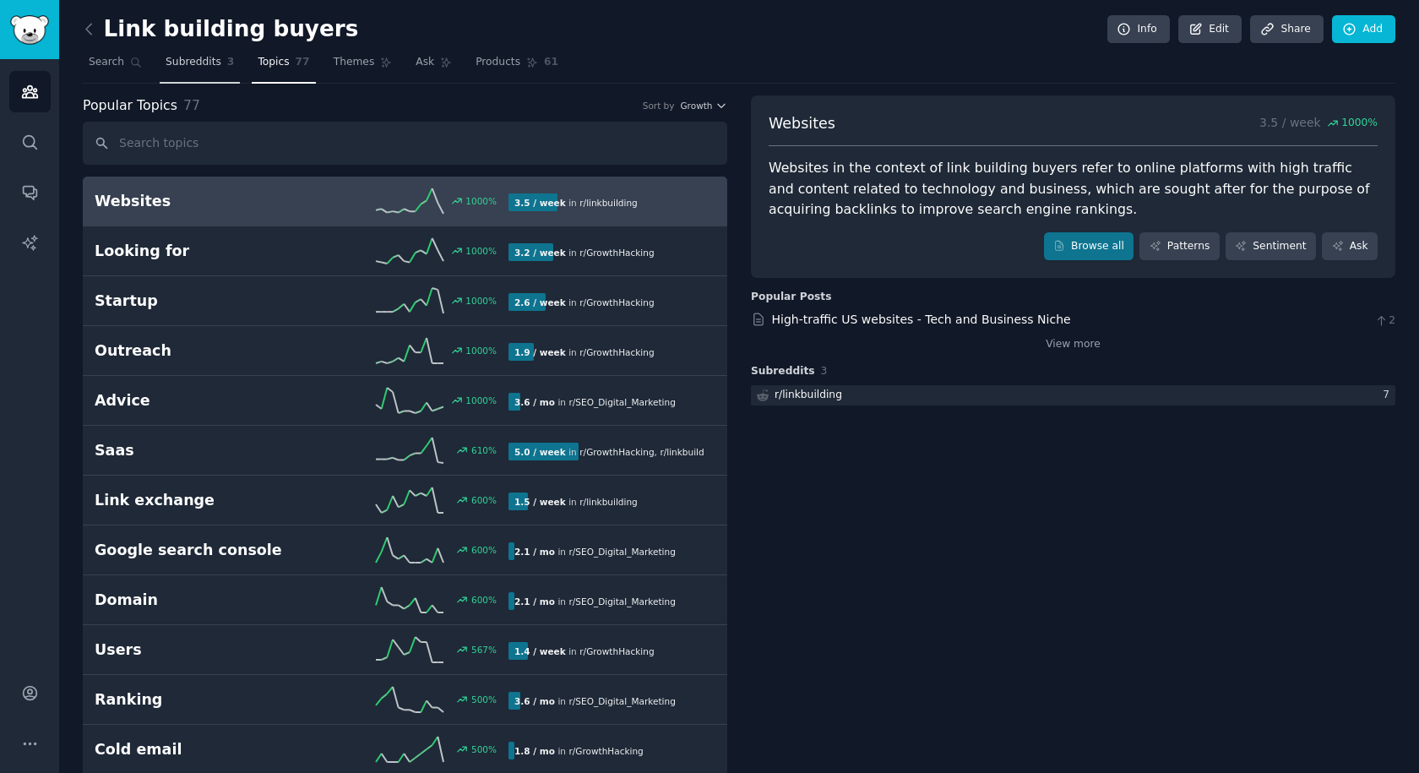
click at [204, 59] on span "Subreddits" at bounding box center [194, 62] width 56 height 15
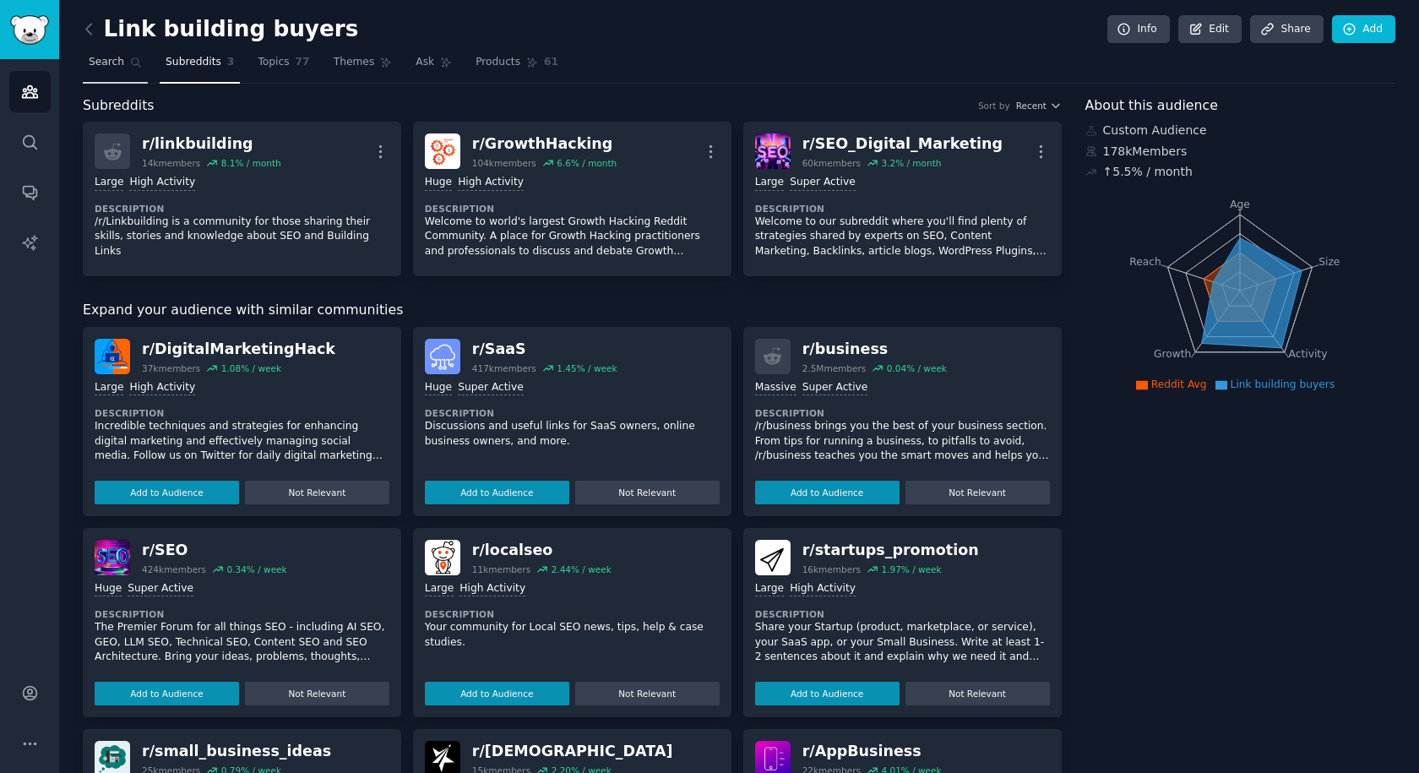
click at [121, 56] on link "Search" at bounding box center [115, 66] width 65 height 35
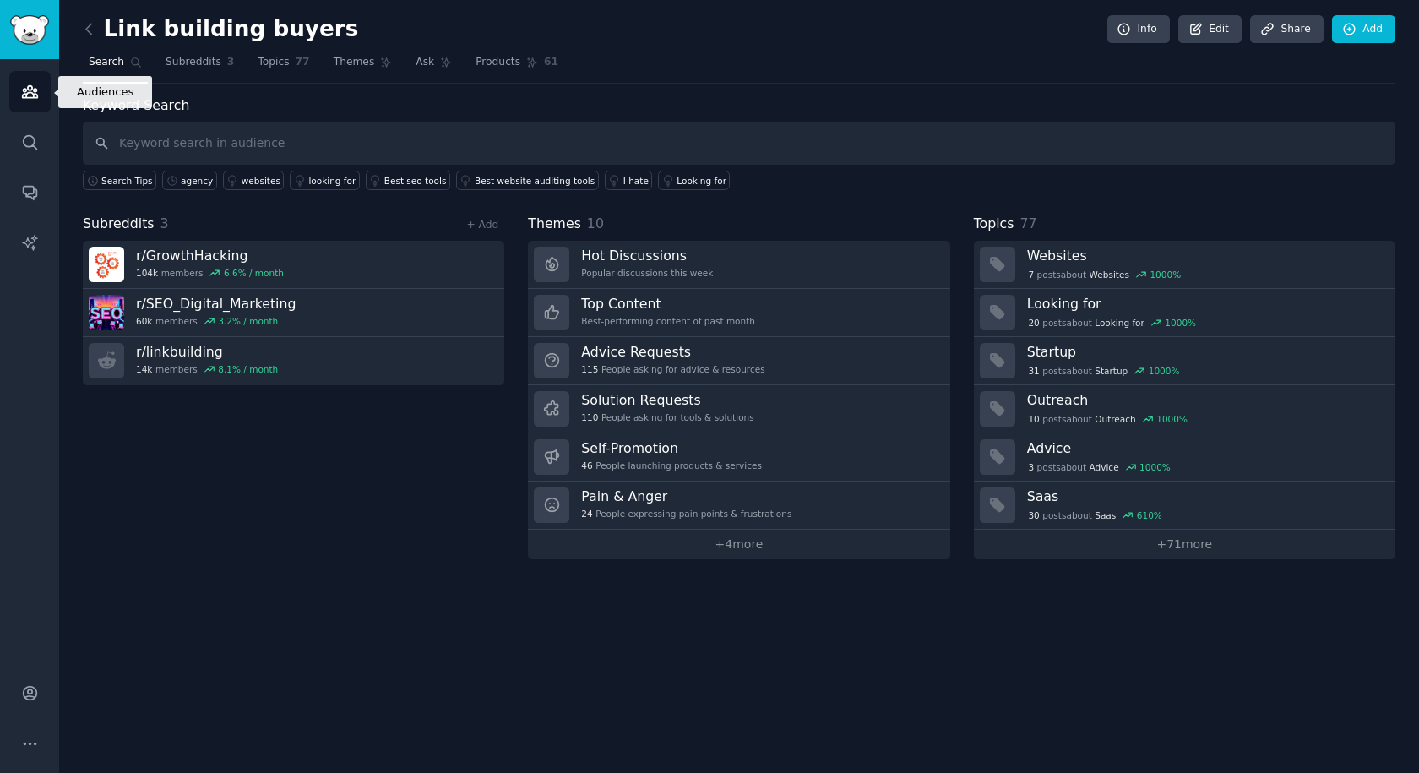
click at [30, 104] on link "Audiences" at bounding box center [29, 91] width 41 height 41
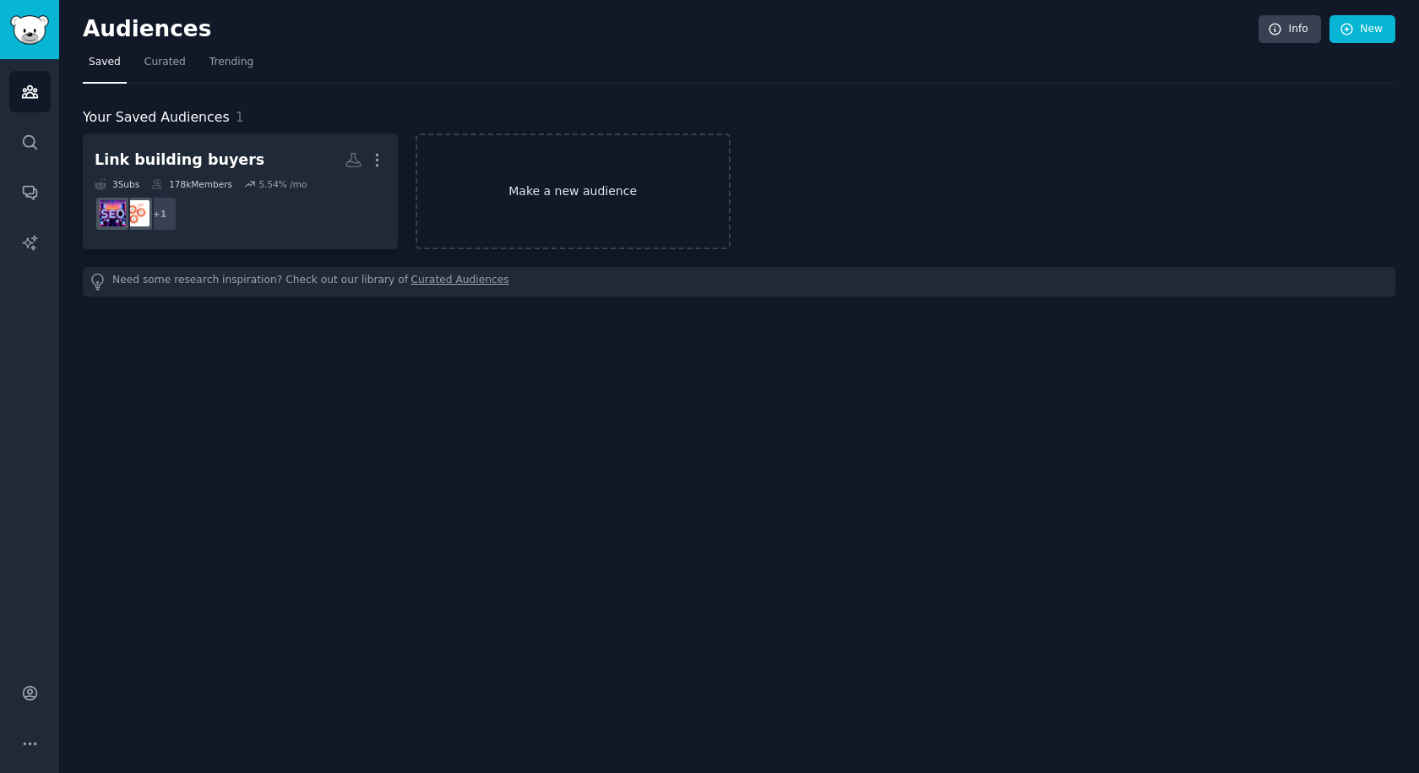
click at [610, 207] on link "Make a new audience" at bounding box center [573, 191] width 315 height 116
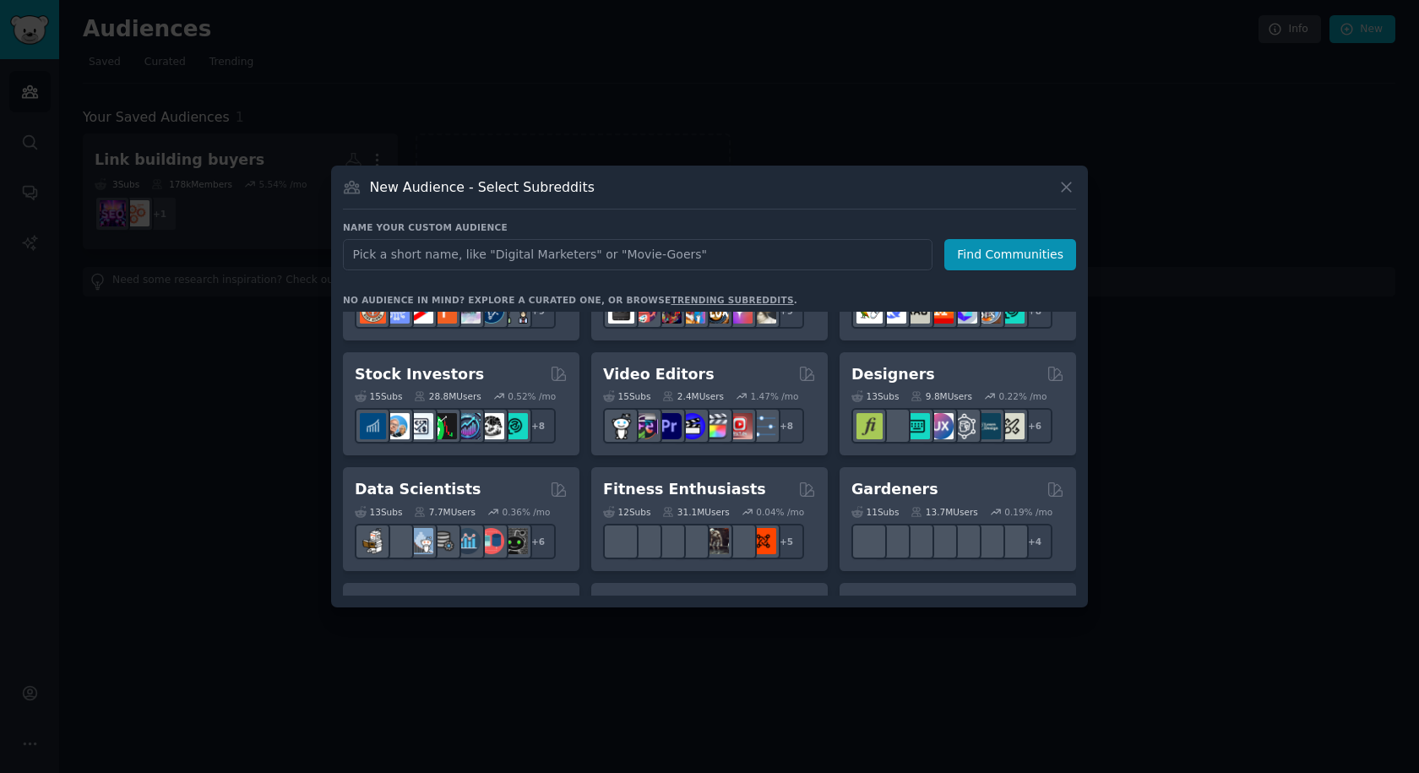
scroll to position [305, 0]
